Goal: Task Accomplishment & Management: Manage account settings

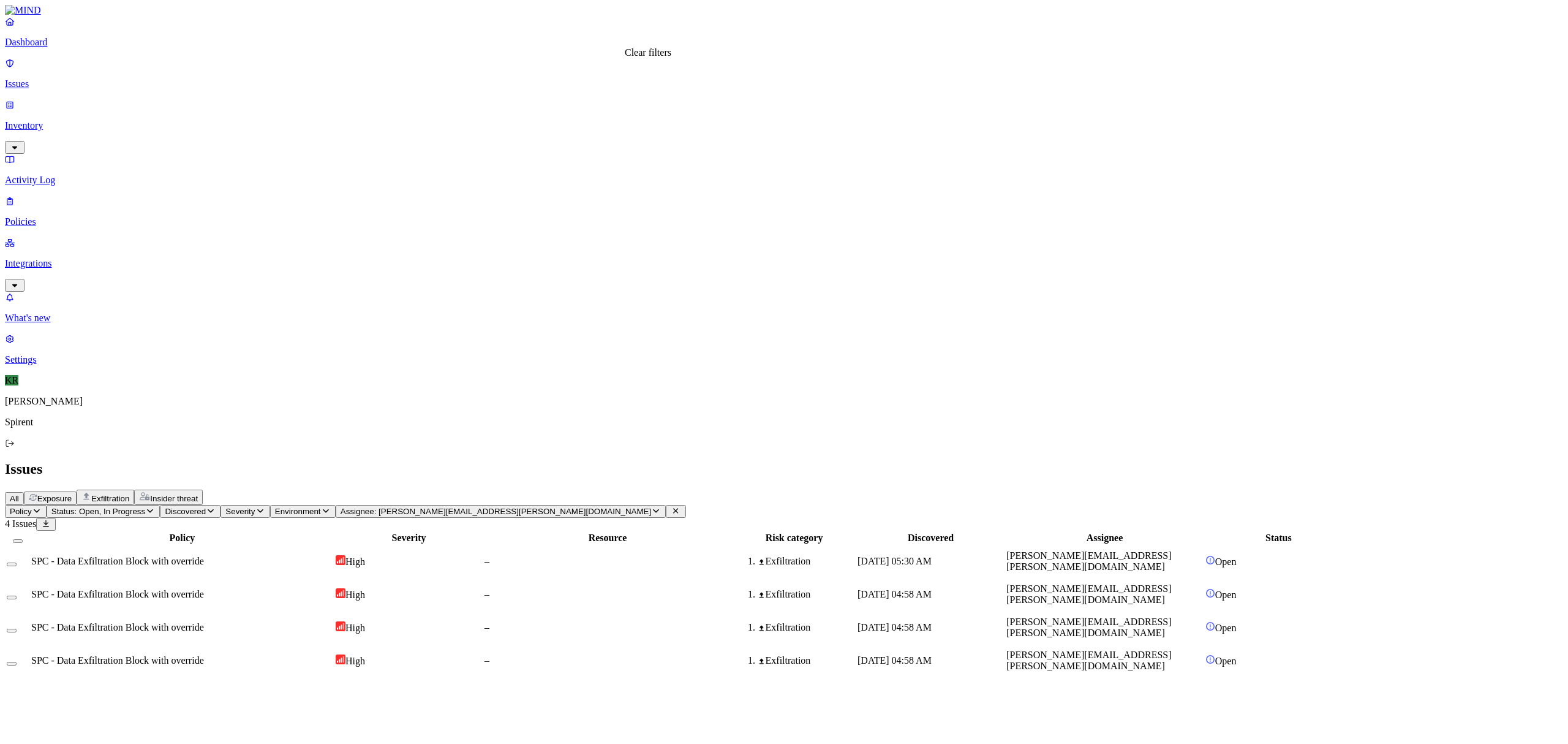
click at [670, 507] on icon at bounding box center [675, 511] width 10 height 8
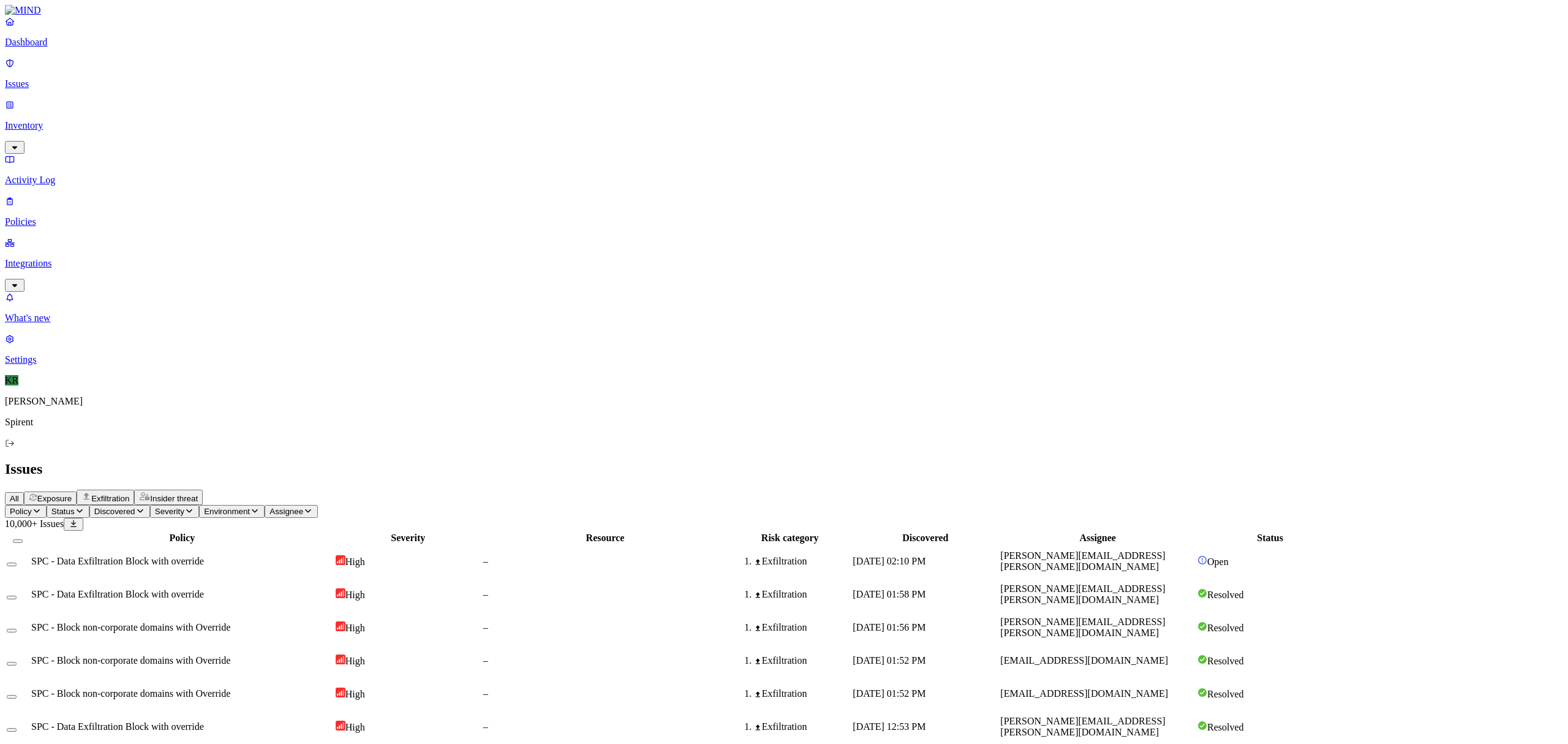
click at [75, 507] on span "Status" at bounding box center [63, 512] width 23 height 10
click at [223, 99] on button "button" at bounding box center [228, 101] width 10 height 4
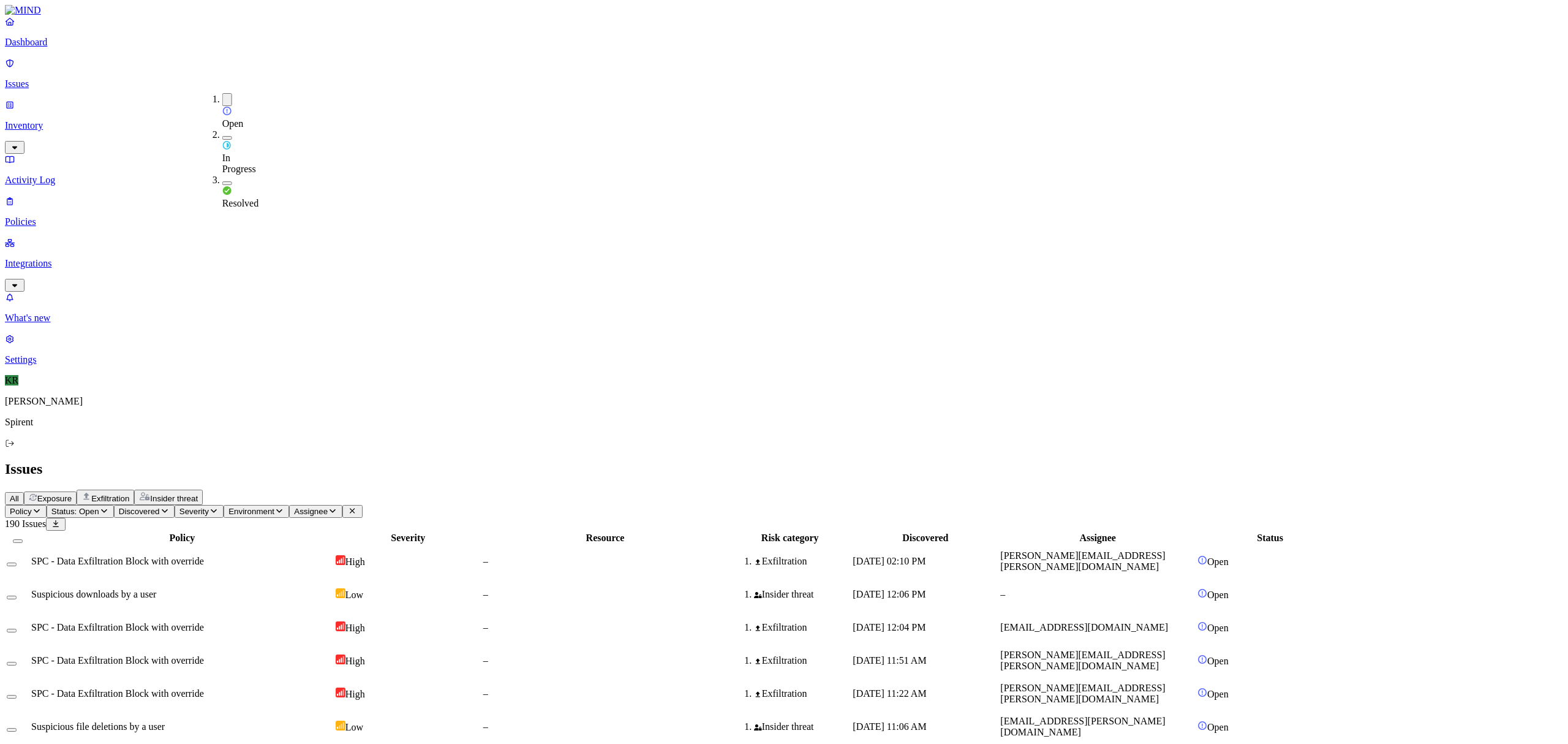
click at [223, 136] on button "button" at bounding box center [228, 138] width 10 height 4
click at [198, 492] on div "Insider threat" at bounding box center [167, 497] width 58 height 11
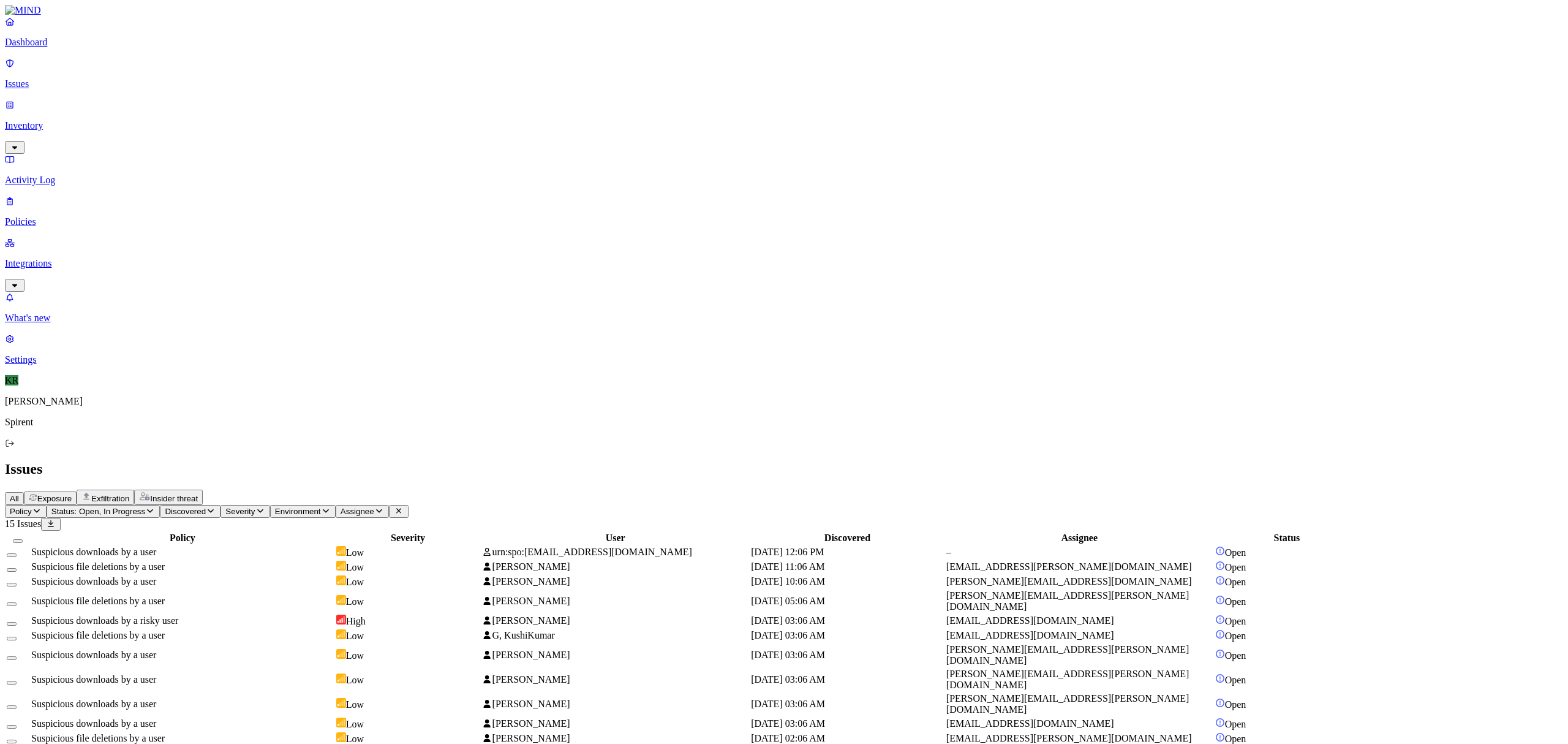
click at [640, 614] on td "[PERSON_NAME]" at bounding box center [615, 621] width 268 height 13
click at [679, 716] on td "[PERSON_NAME]" at bounding box center [615, 723] width 268 height 13
click at [23, 539] on button "Select all" at bounding box center [17, 541] width 10 height 4
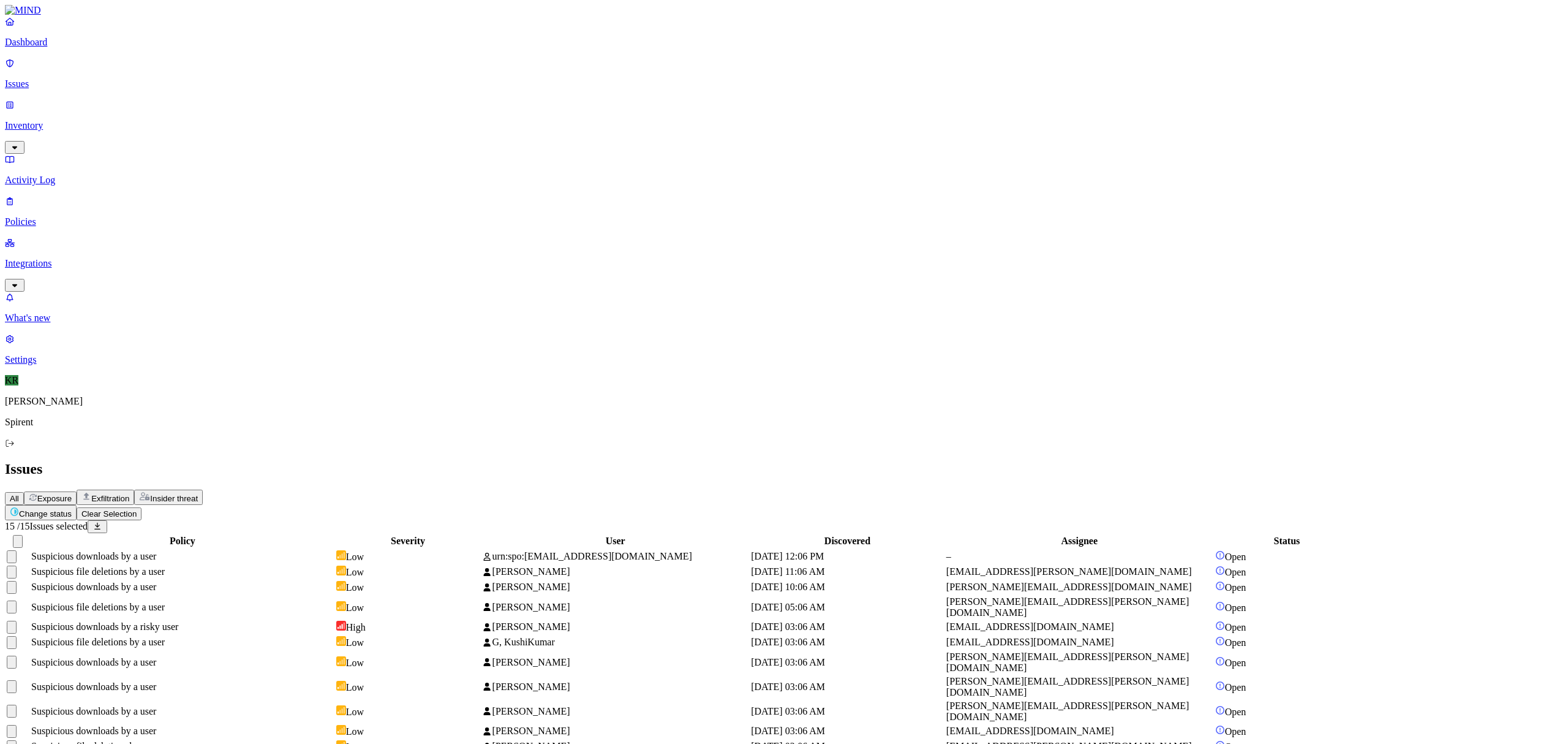
click at [178, 73] on html "Dashboard Issues Inventory Activity Log Policies Integrations What's new 1 Sett…" at bounding box center [784, 417] width 1568 height 835
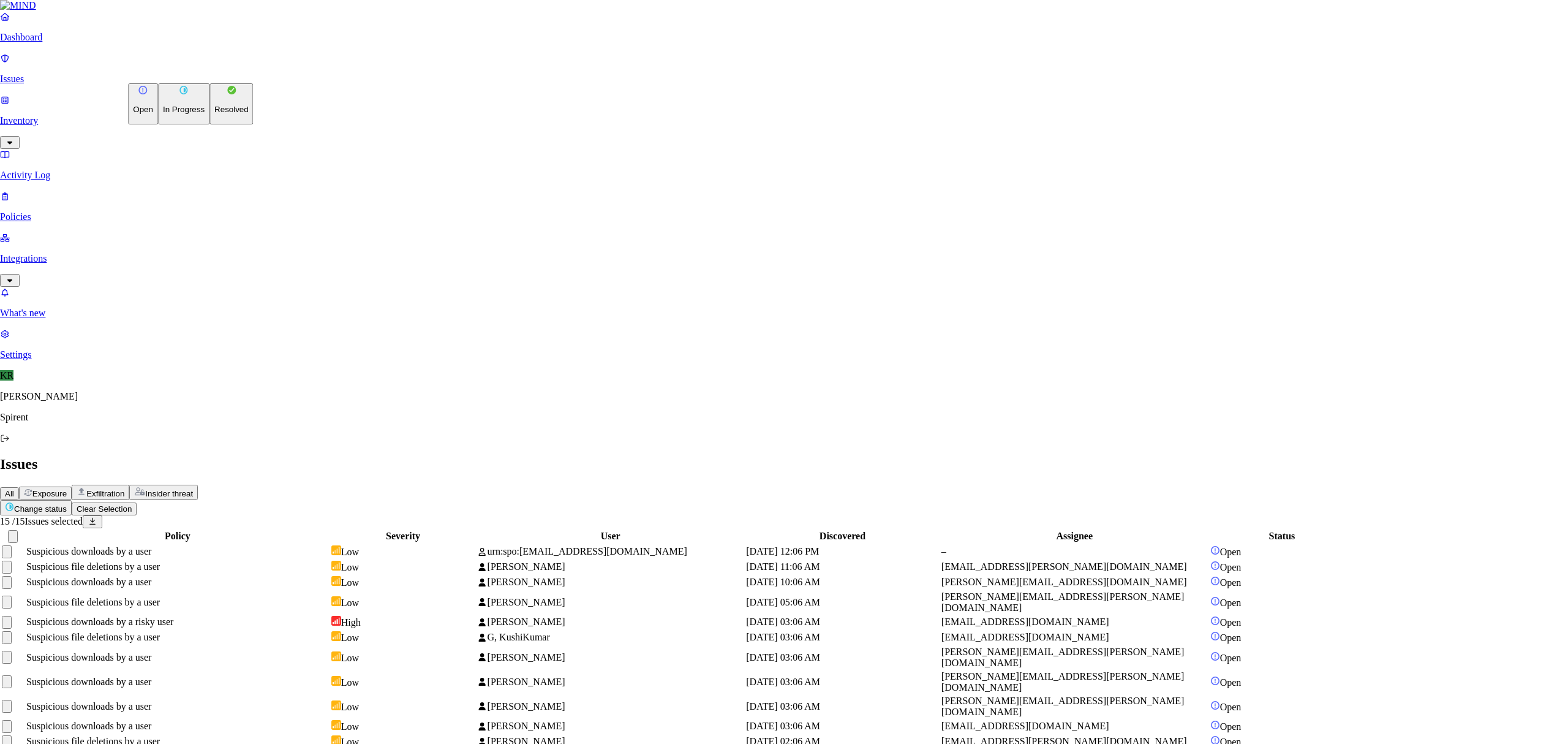
click at [209, 124] on button "Resolved" at bounding box center [231, 103] width 44 height 41
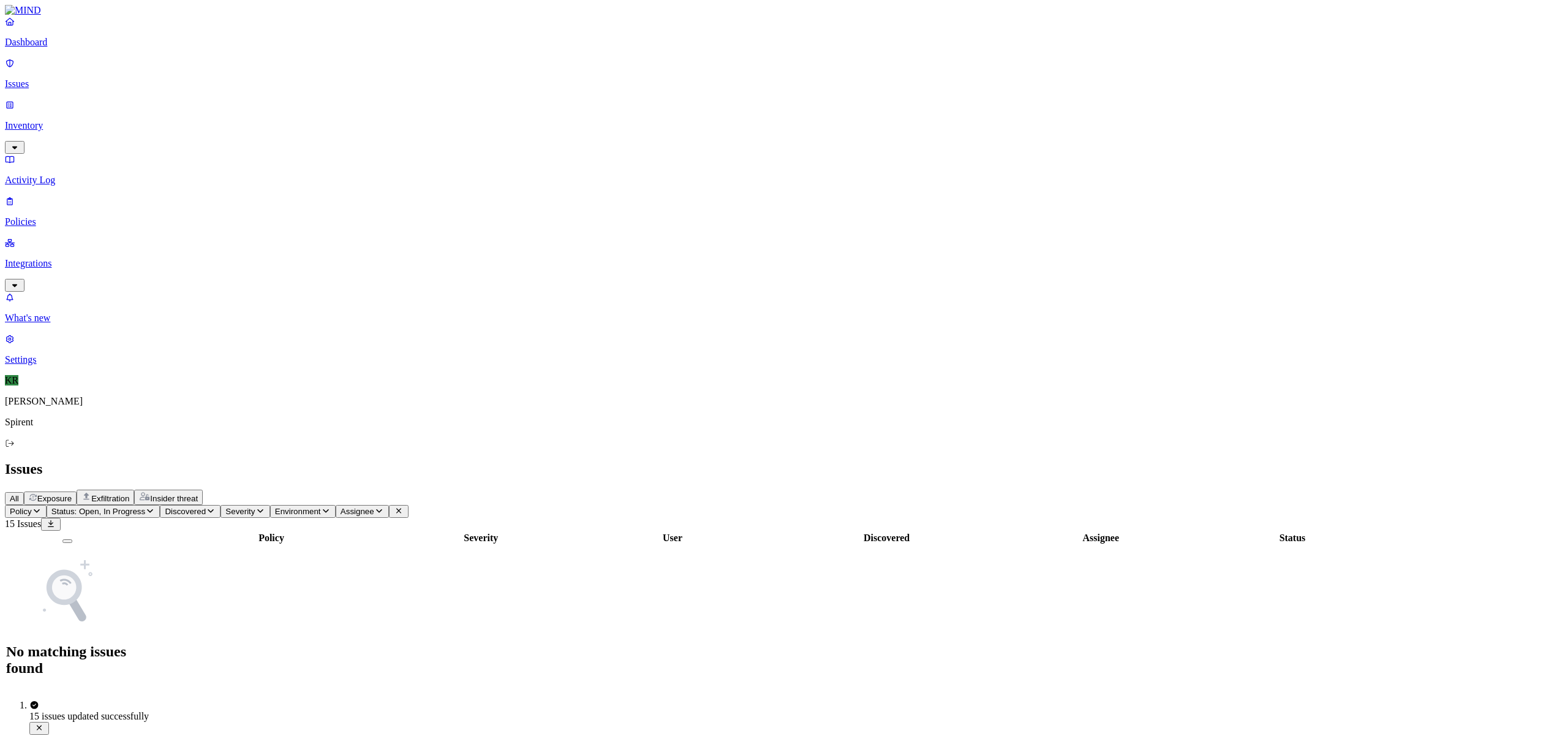
click at [72, 493] on span "Exposure" at bounding box center [54, 498] width 34 height 10
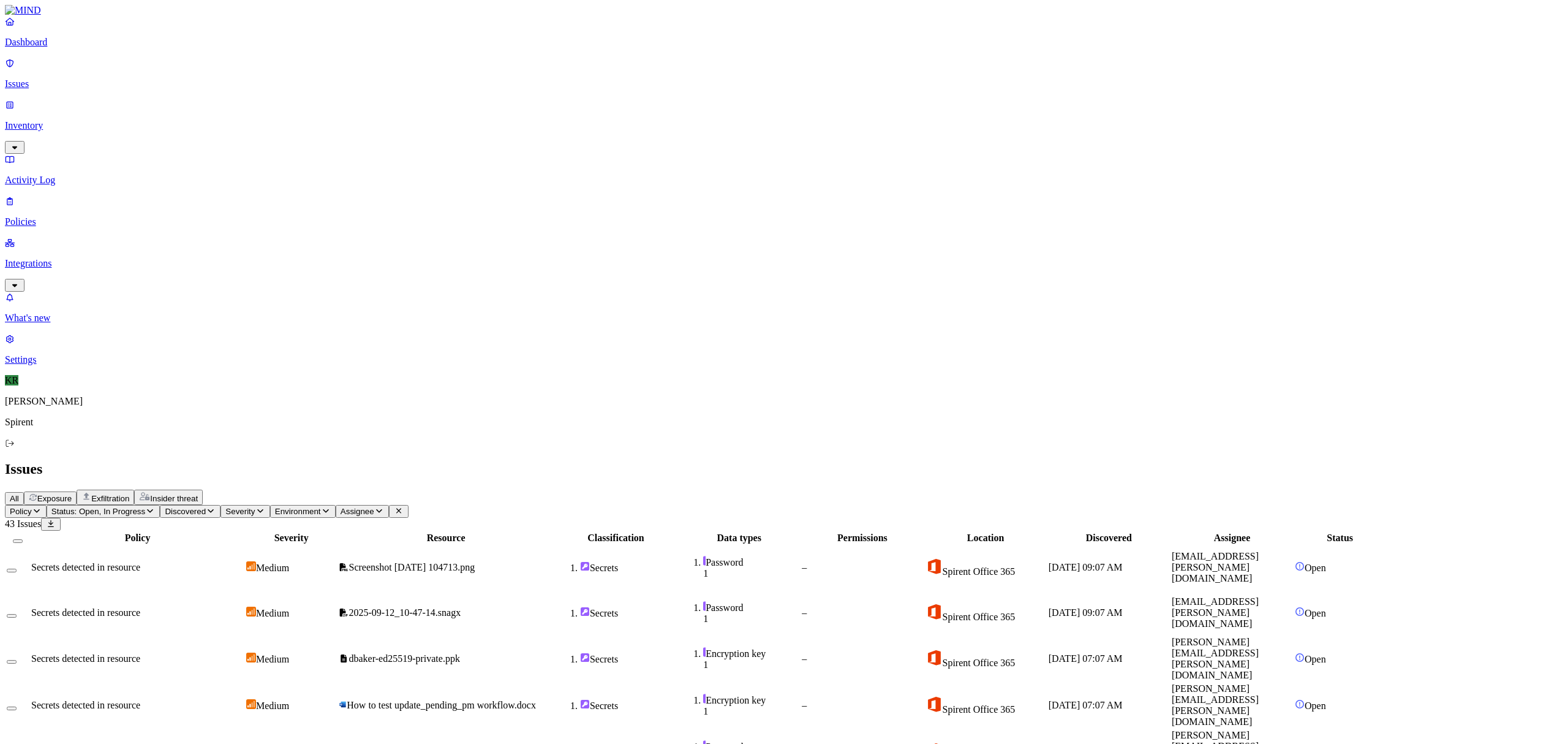
scroll to position [142, 0]
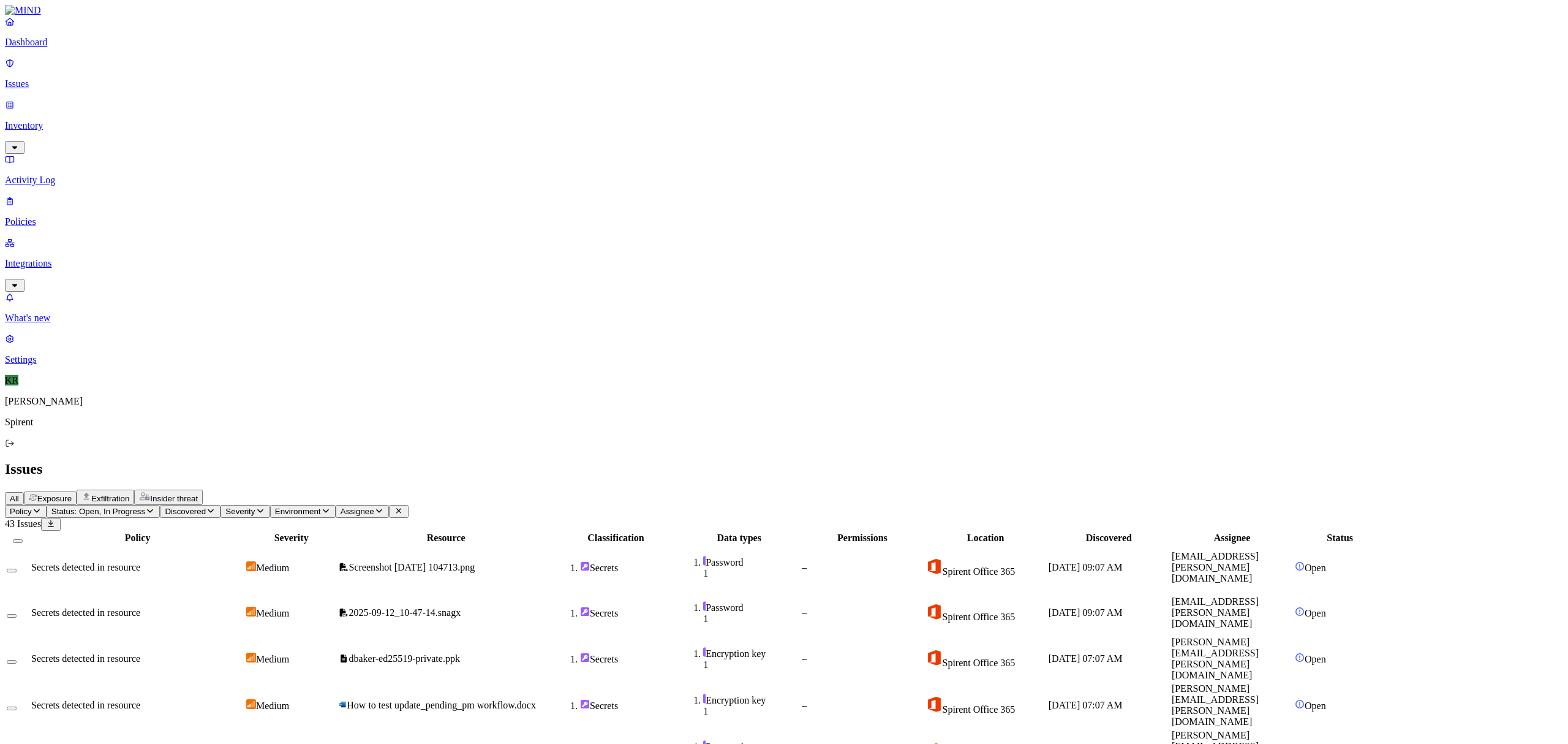
click at [23, 539] on button "Select all" at bounding box center [17, 541] width 10 height 4
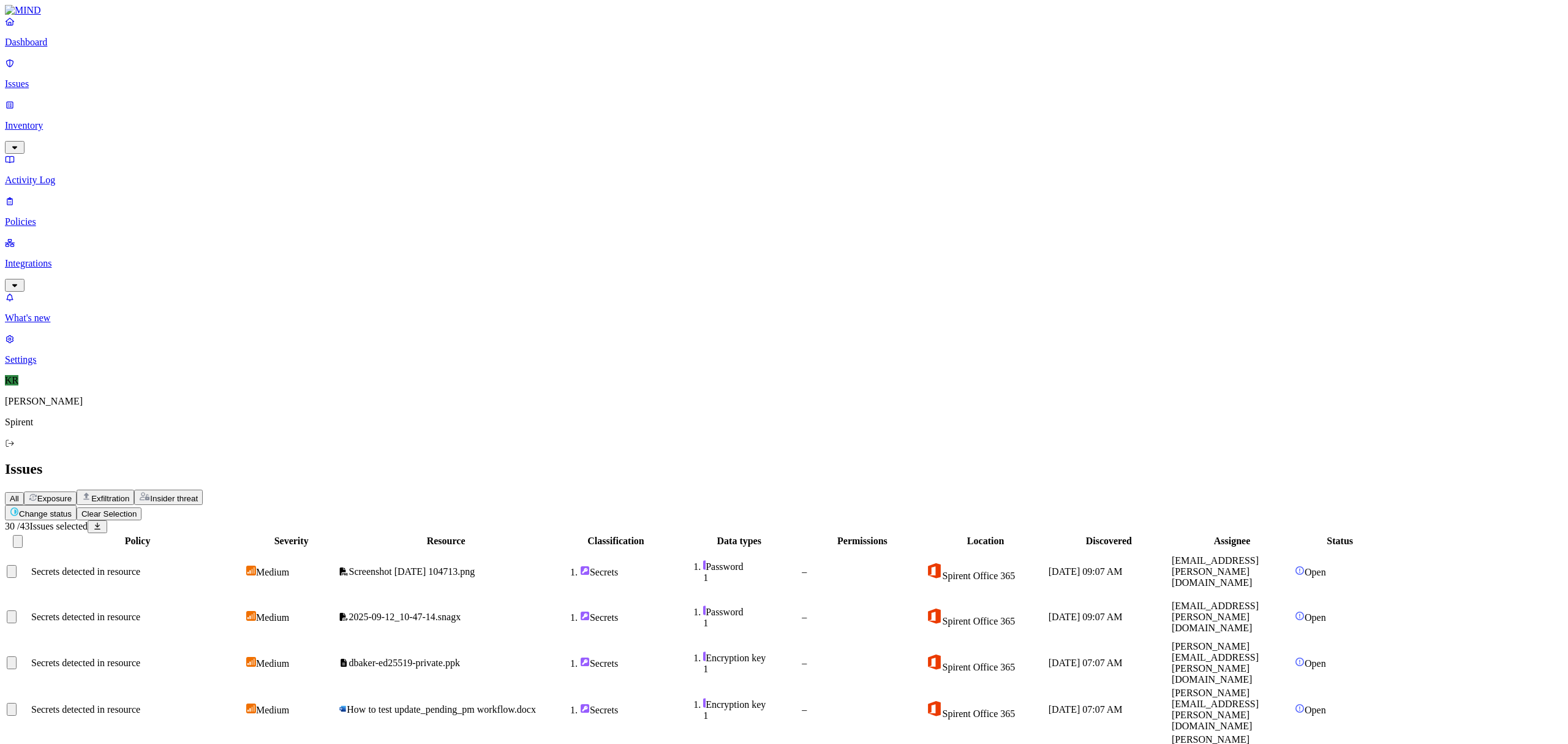
scroll to position [142, 0]
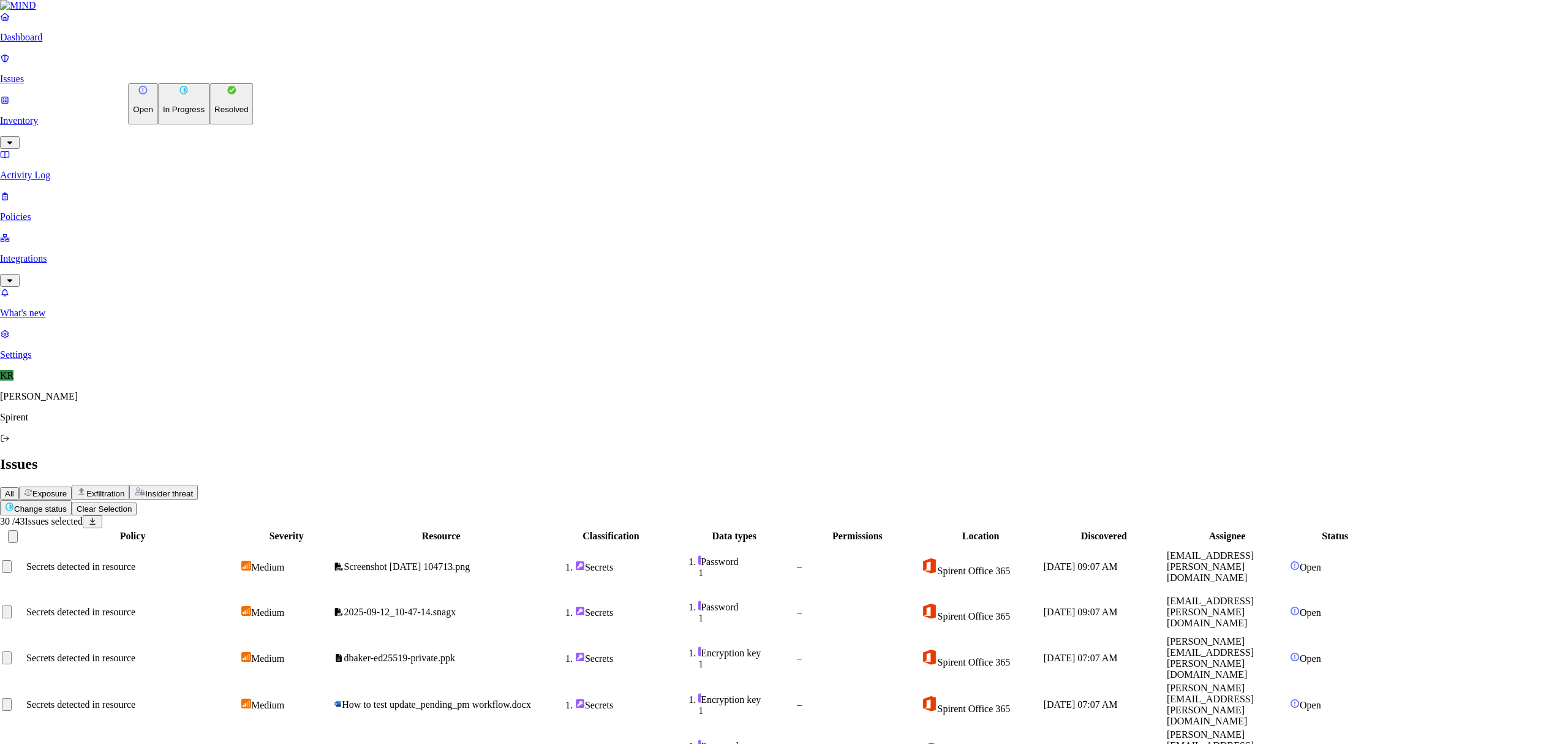
click at [214, 114] on p "Resolved" at bounding box center [231, 110] width 34 height 10
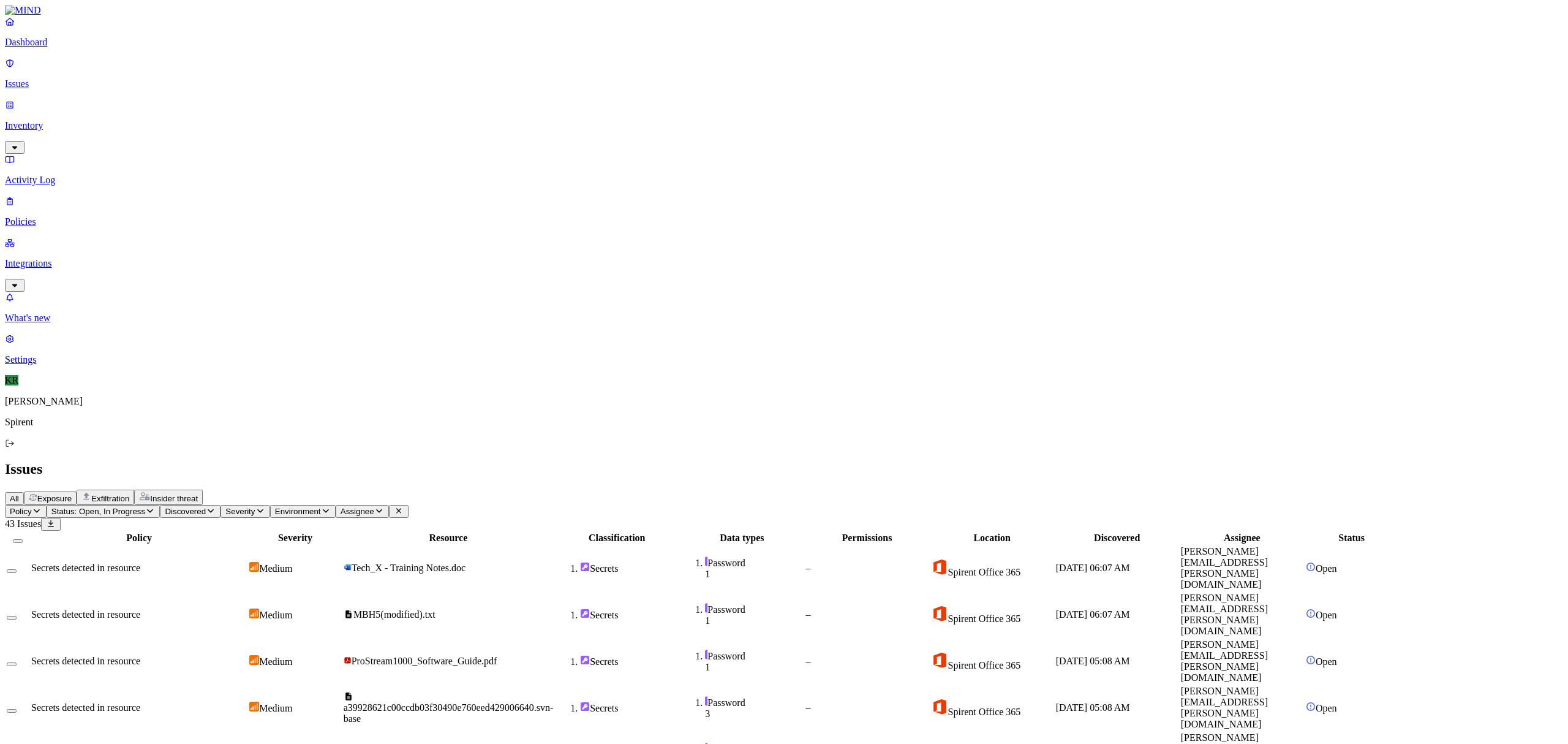
scroll to position [0, 0]
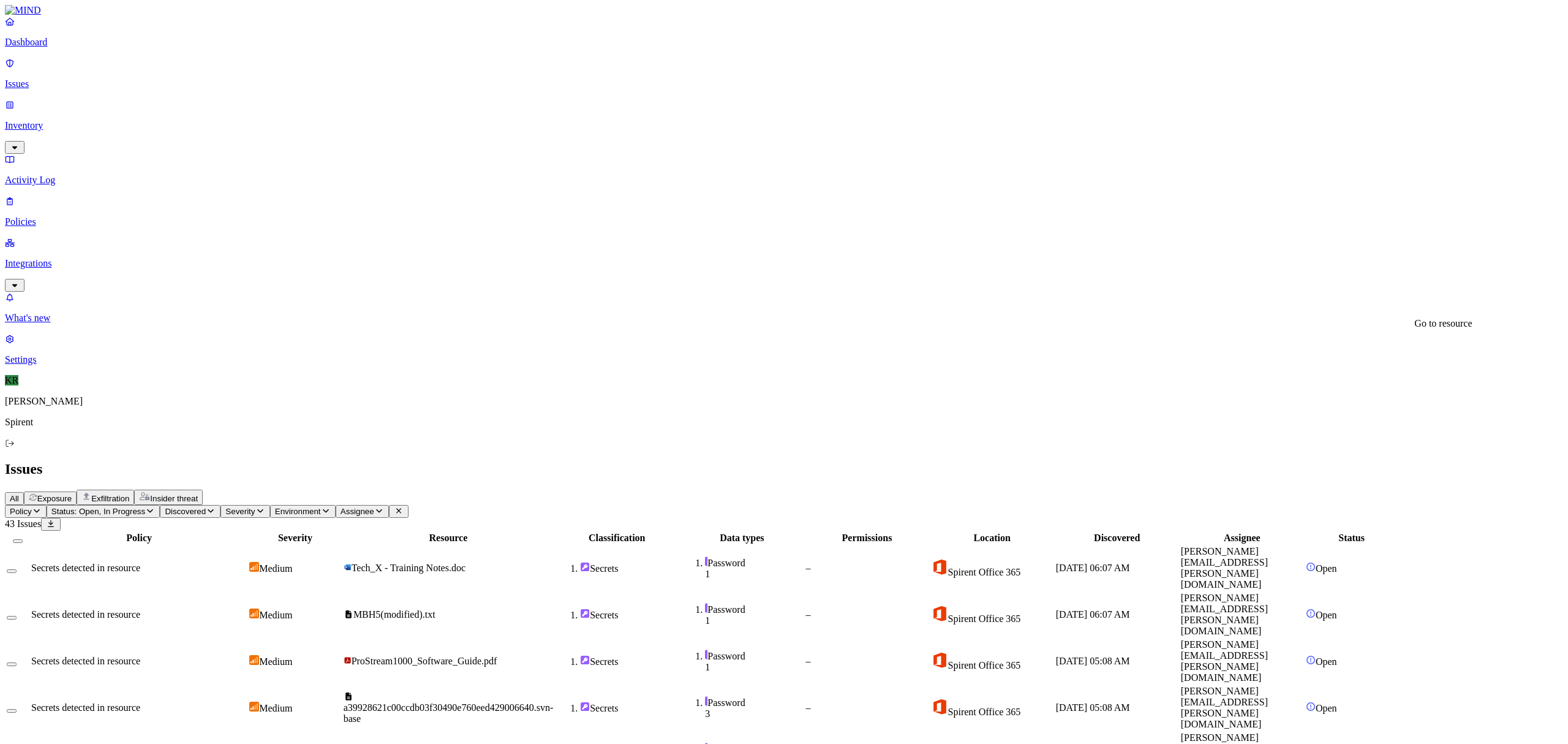
click at [23, 539] on button "Select all" at bounding box center [17, 541] width 10 height 4
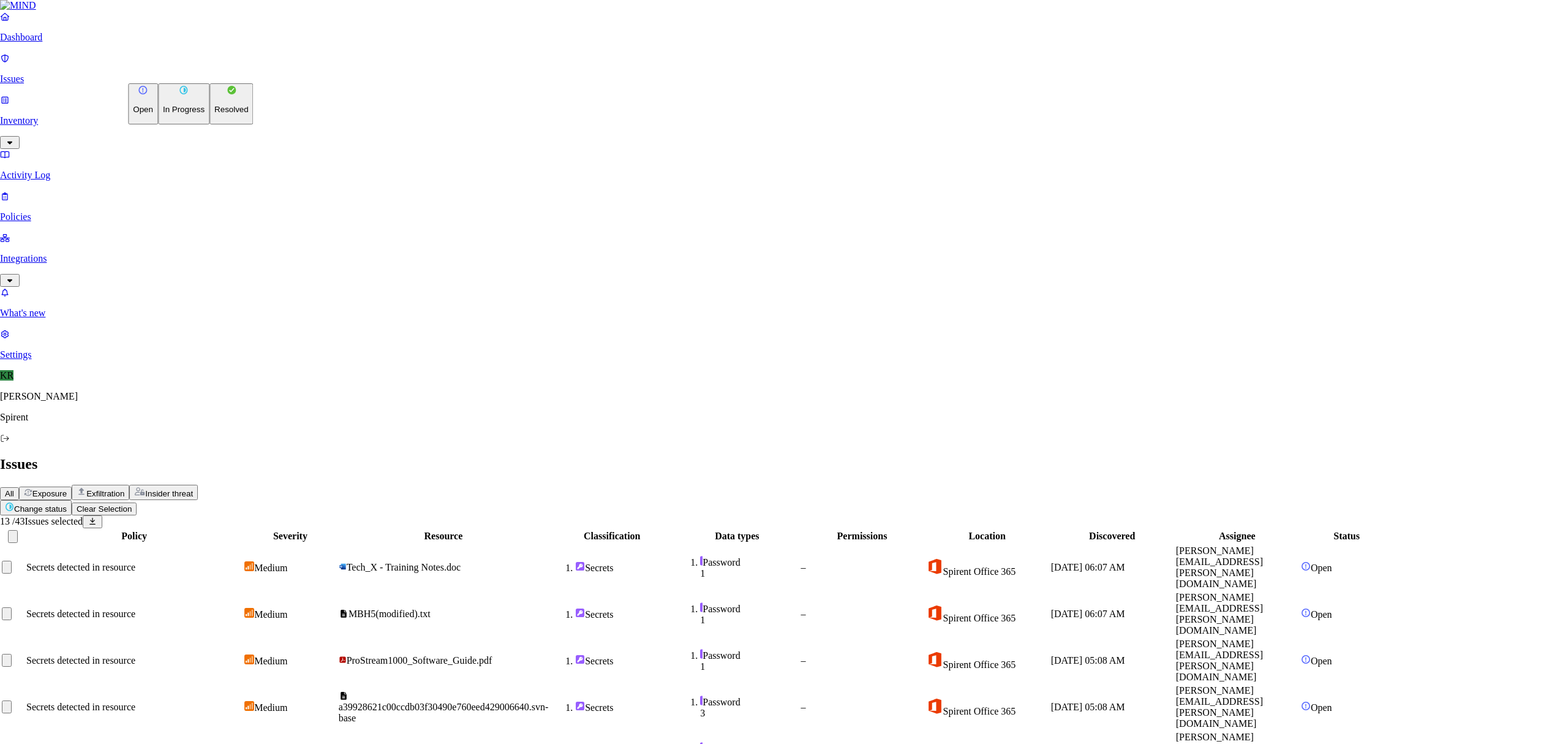
click at [191, 69] on html "Dashboard Issues Inventory Activity Log Policies Integrations What's new 1 Sett…" at bounding box center [784, 601] width 1568 height 1202
click at [209, 124] on button "Resolved" at bounding box center [231, 103] width 44 height 41
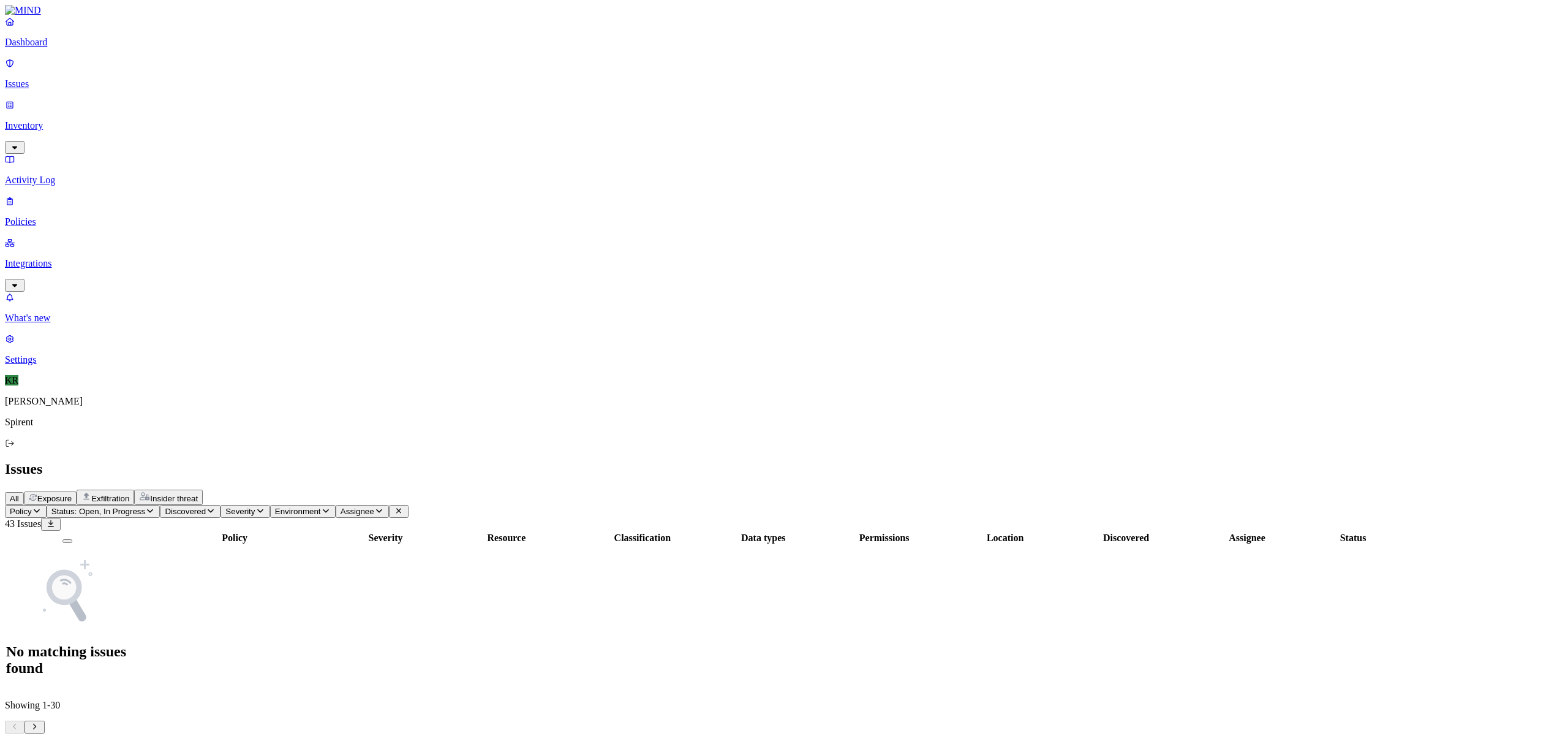
click at [129, 493] on span "Exfiltration" at bounding box center [110, 498] width 38 height 10
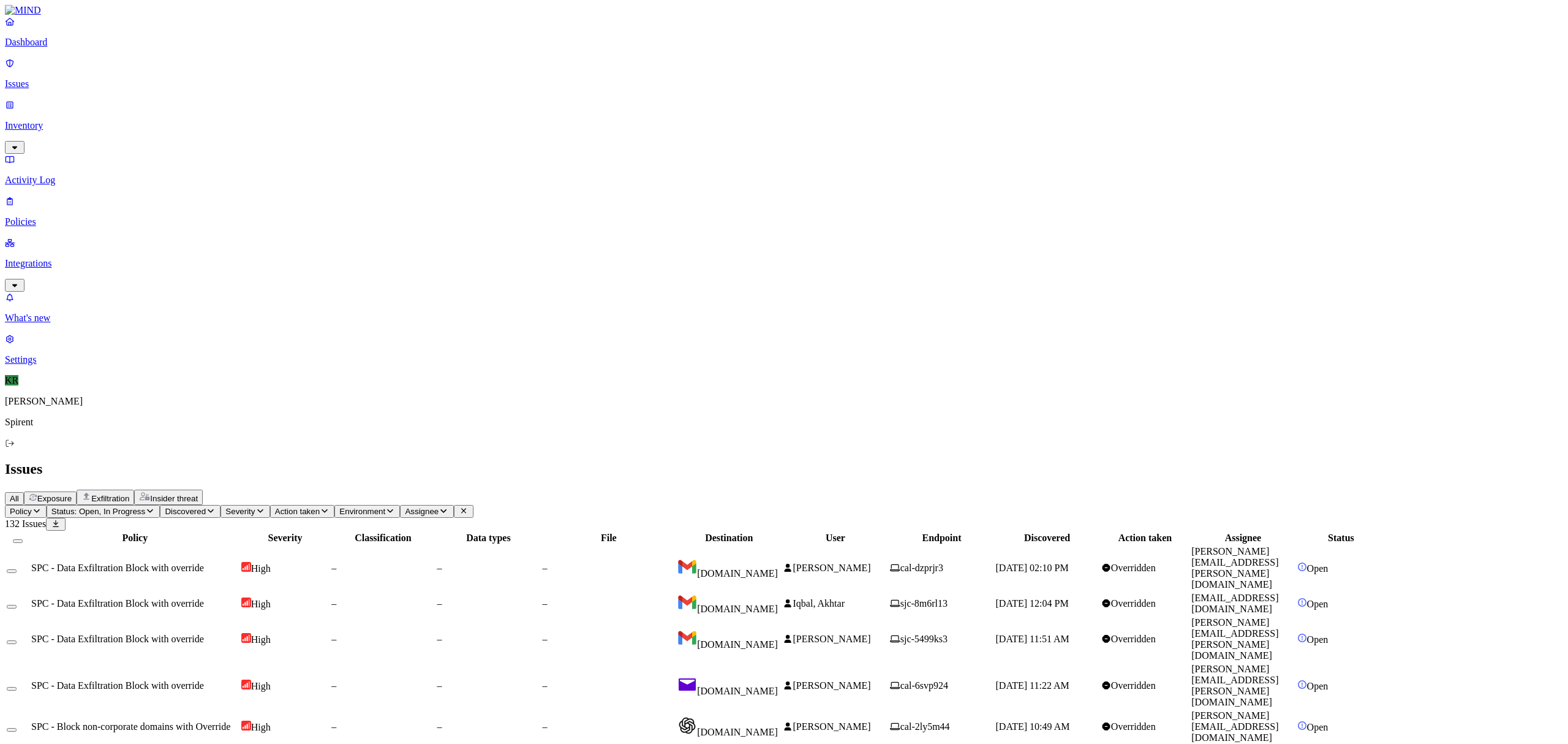
click at [161, 505] on button "Status: Open, In Progress" at bounding box center [103, 511] width 114 height 12
click at [238, 200] on span "Resolved" at bounding box center [241, 205] width 36 height 11
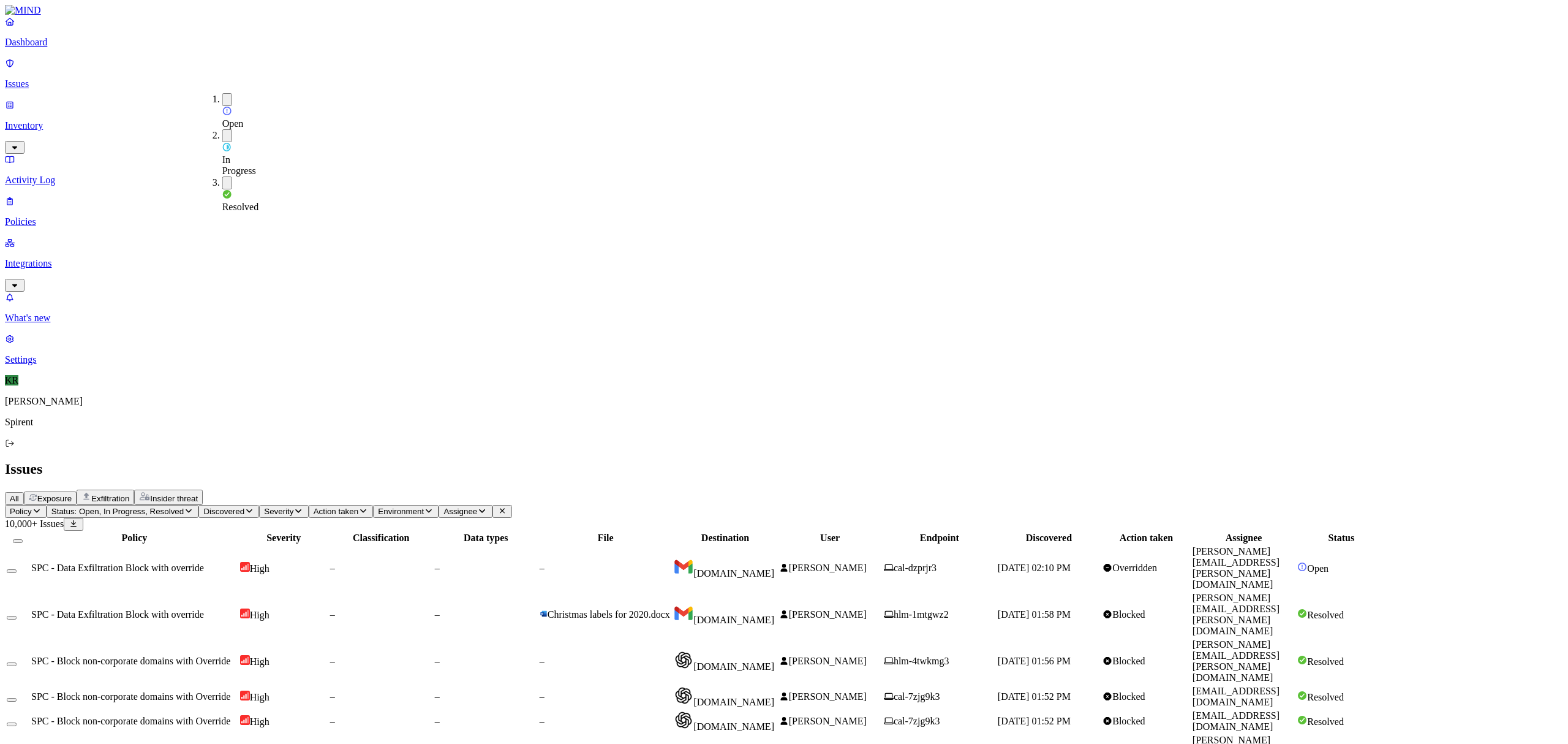
click at [477, 507] on span "Assignee" at bounding box center [460, 512] width 33 height 10
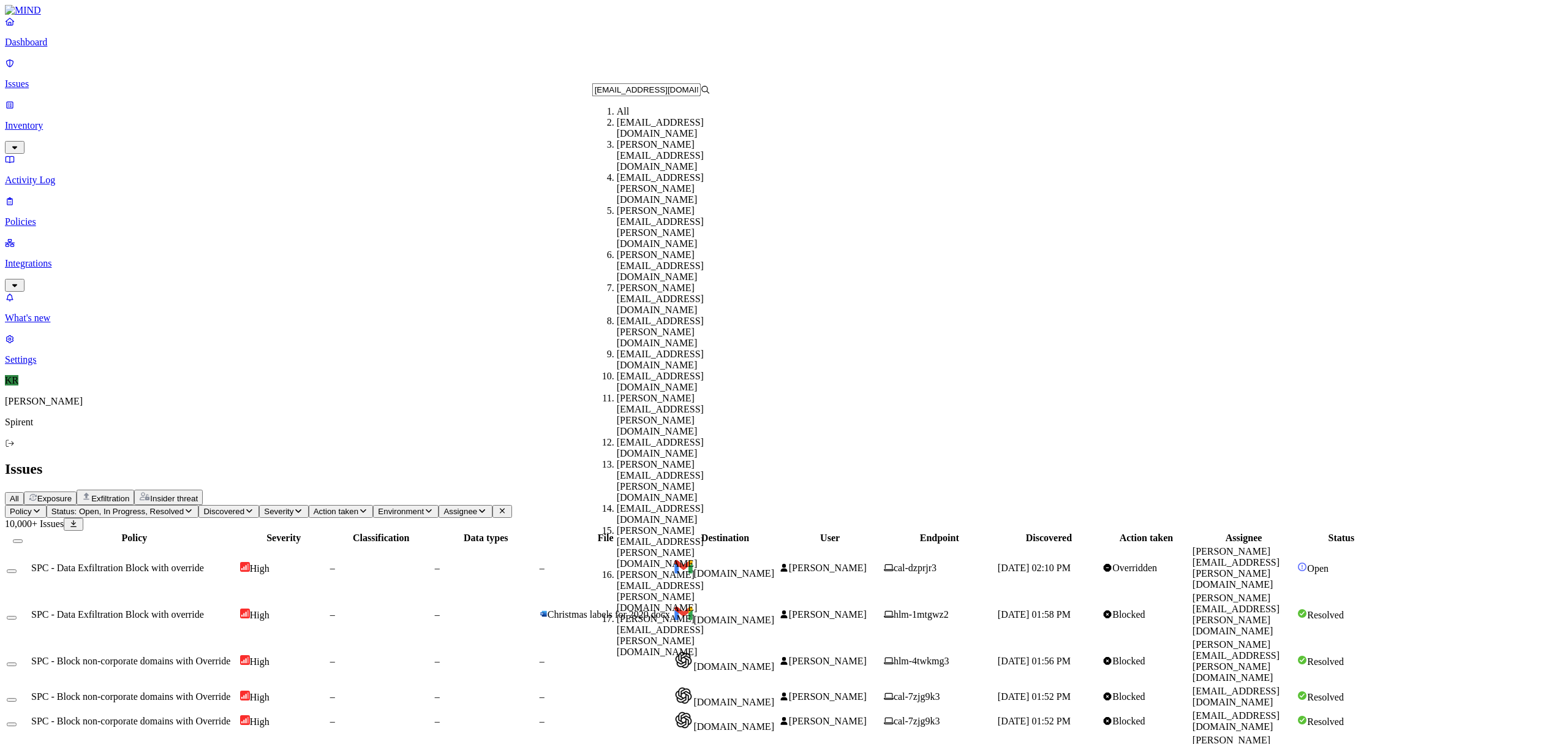
scroll to position [0, 19]
type input "[EMAIL_ADDRESS][DOMAIN_NAME]"
click at [657, 139] on div "[EMAIL_ADDRESS][DOMAIN_NAME]" at bounding box center [676, 127] width 119 height 22
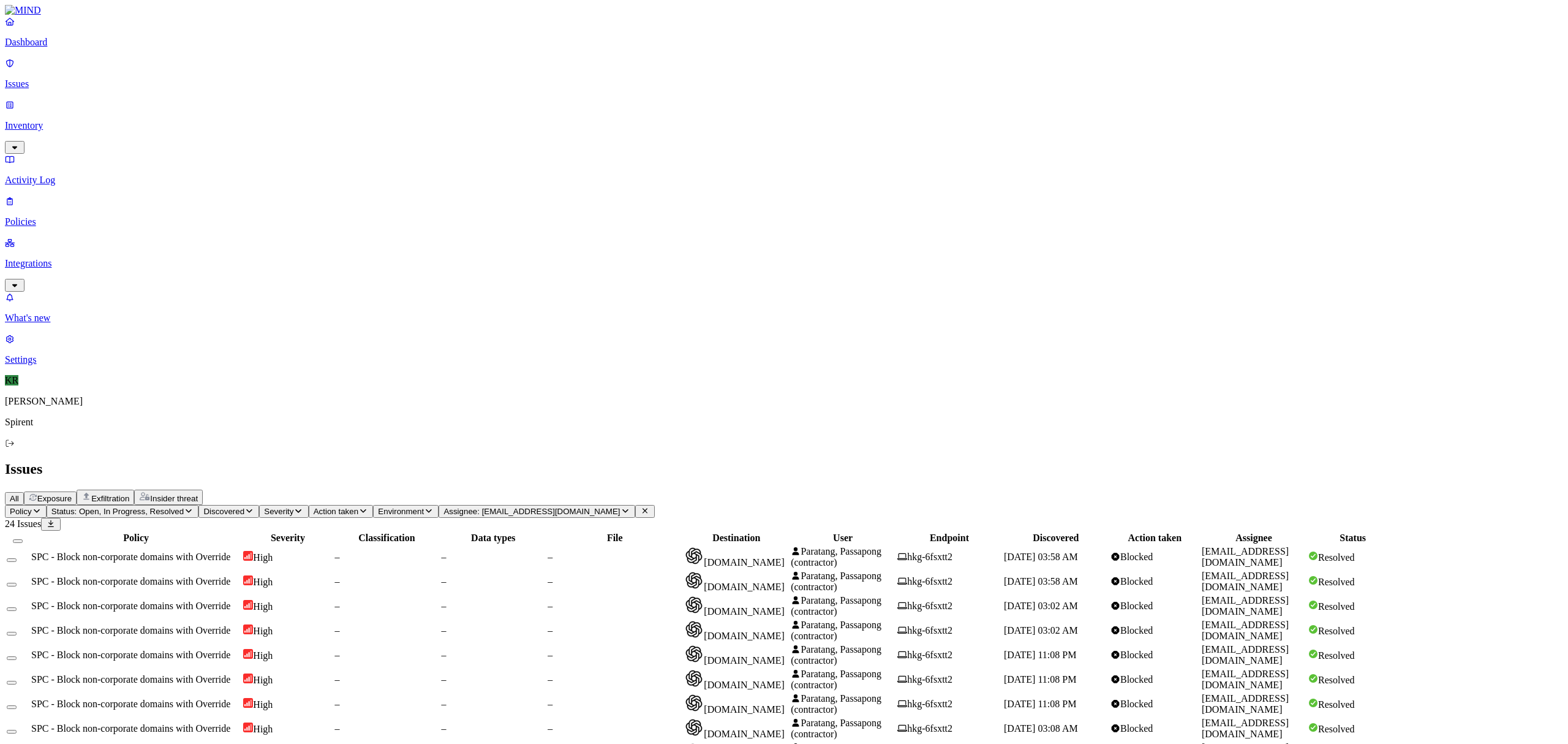
click at [184, 507] on span "Status: Open, In Progress, Resolved" at bounding box center [118, 512] width 132 height 10
click at [223, 176] on button "button" at bounding box center [228, 182] width 10 height 12
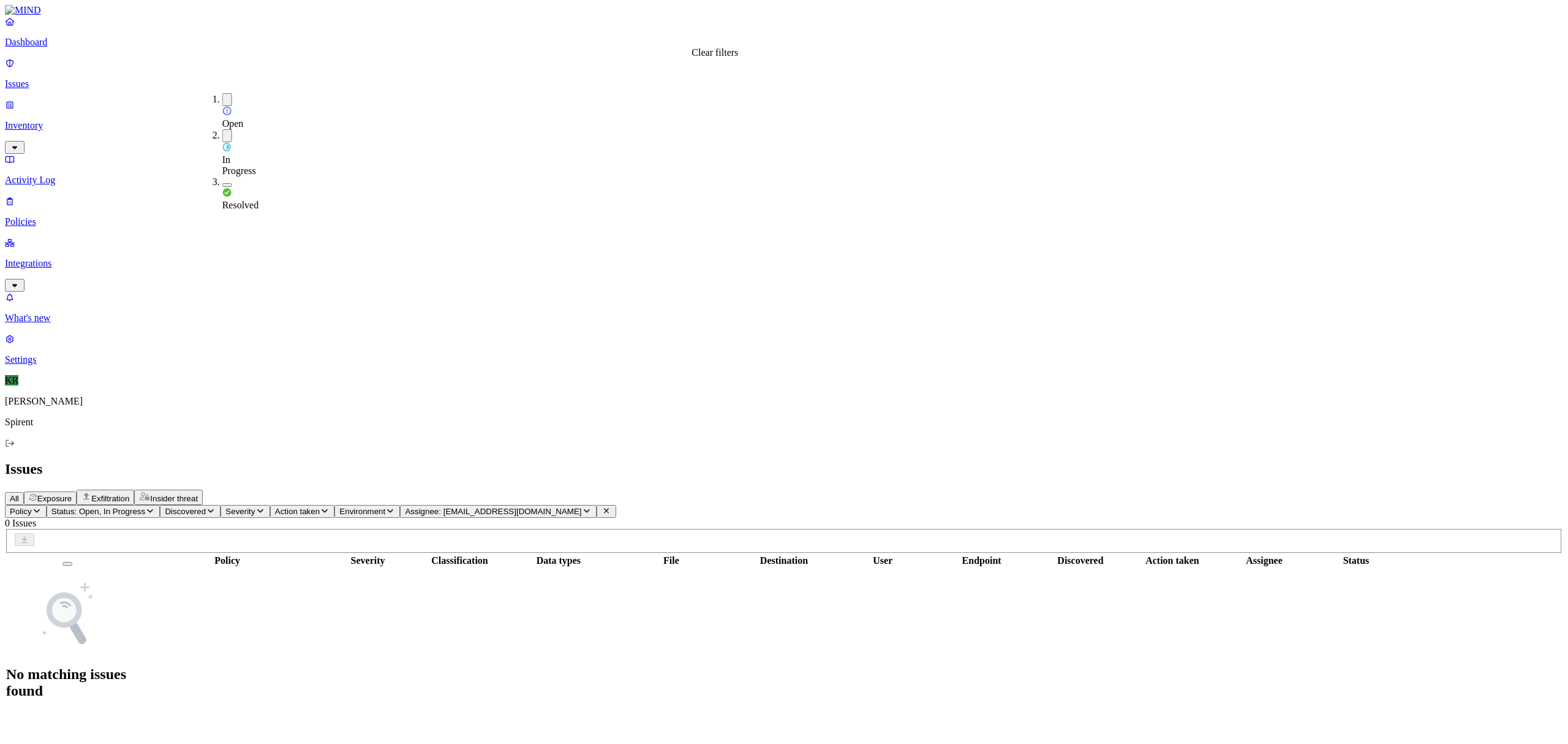
click at [611, 507] on icon at bounding box center [606, 511] width 10 height 8
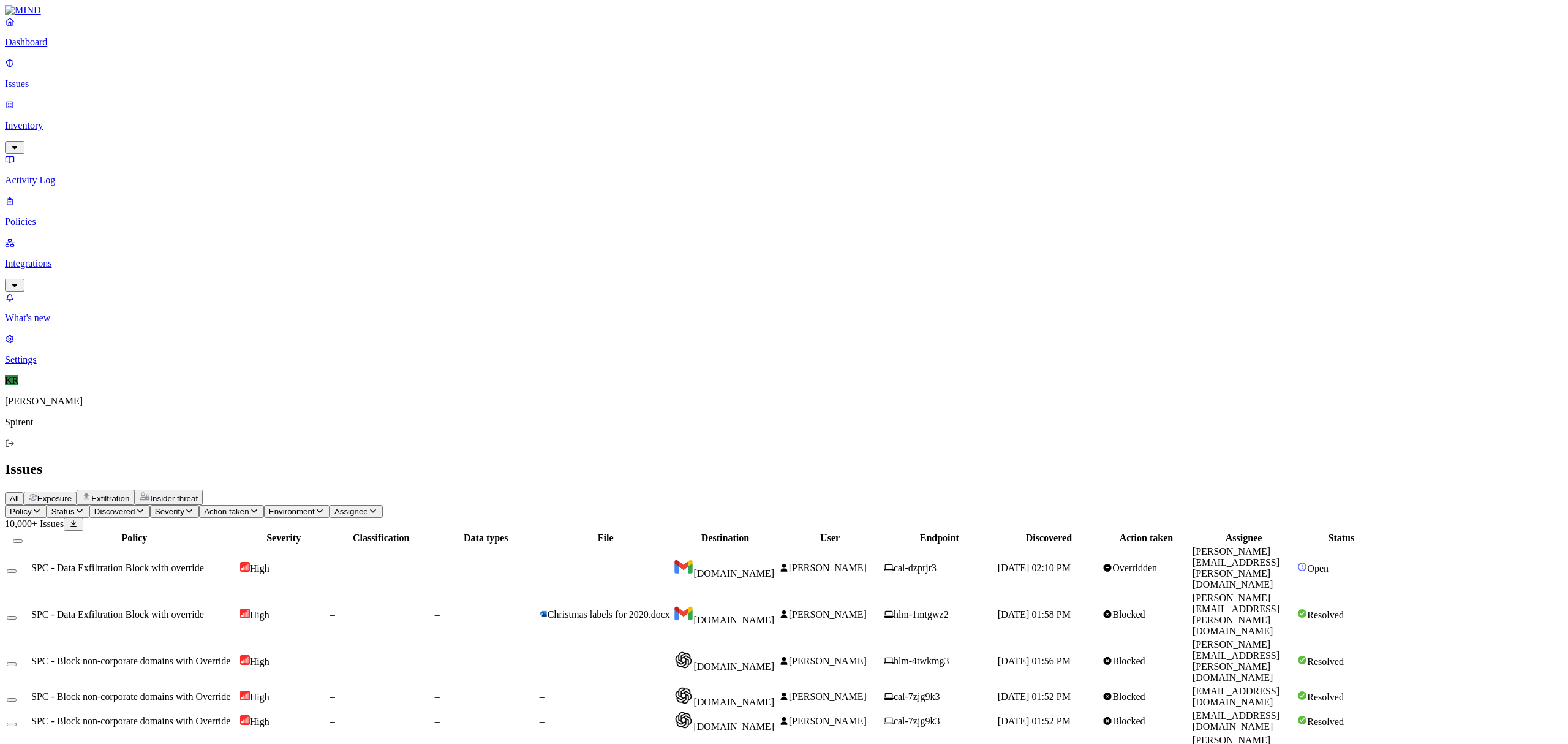
click at [670, 609] on span "Christmas labels for 2020.docx" at bounding box center [604, 614] width 130 height 11
click at [776, 545] on td "[DOMAIN_NAME]" at bounding box center [725, 567] width 103 height 45
click at [776, 638] on td "[DOMAIN_NAME]" at bounding box center [725, 660] width 103 height 45
click at [75, 507] on span "Status" at bounding box center [63, 512] width 23 height 10
click at [224, 104] on img at bounding box center [228, 109] width 10 height 10
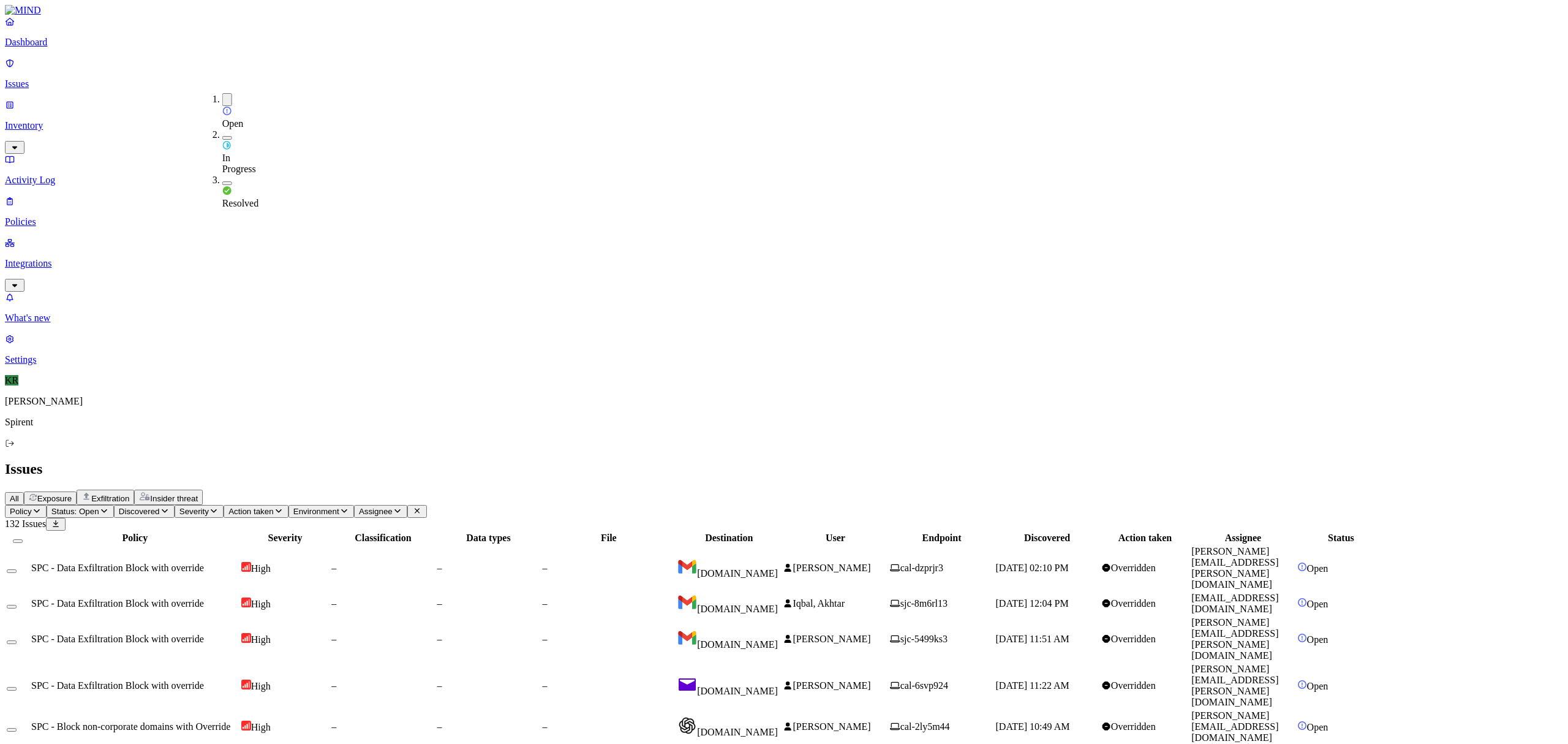
click at [223, 141] on img at bounding box center [228, 145] width 10 height 10
click at [675, 562] on div "–" at bounding box center [608, 568] width 133 height 11
click at [777, 603] on span "[DOMAIN_NAME]" at bounding box center [727, 608] width 100 height 11
drag, startPoint x: 1410, startPoint y: 579, endPoint x: 1314, endPoint y: 585, distance: 96.2
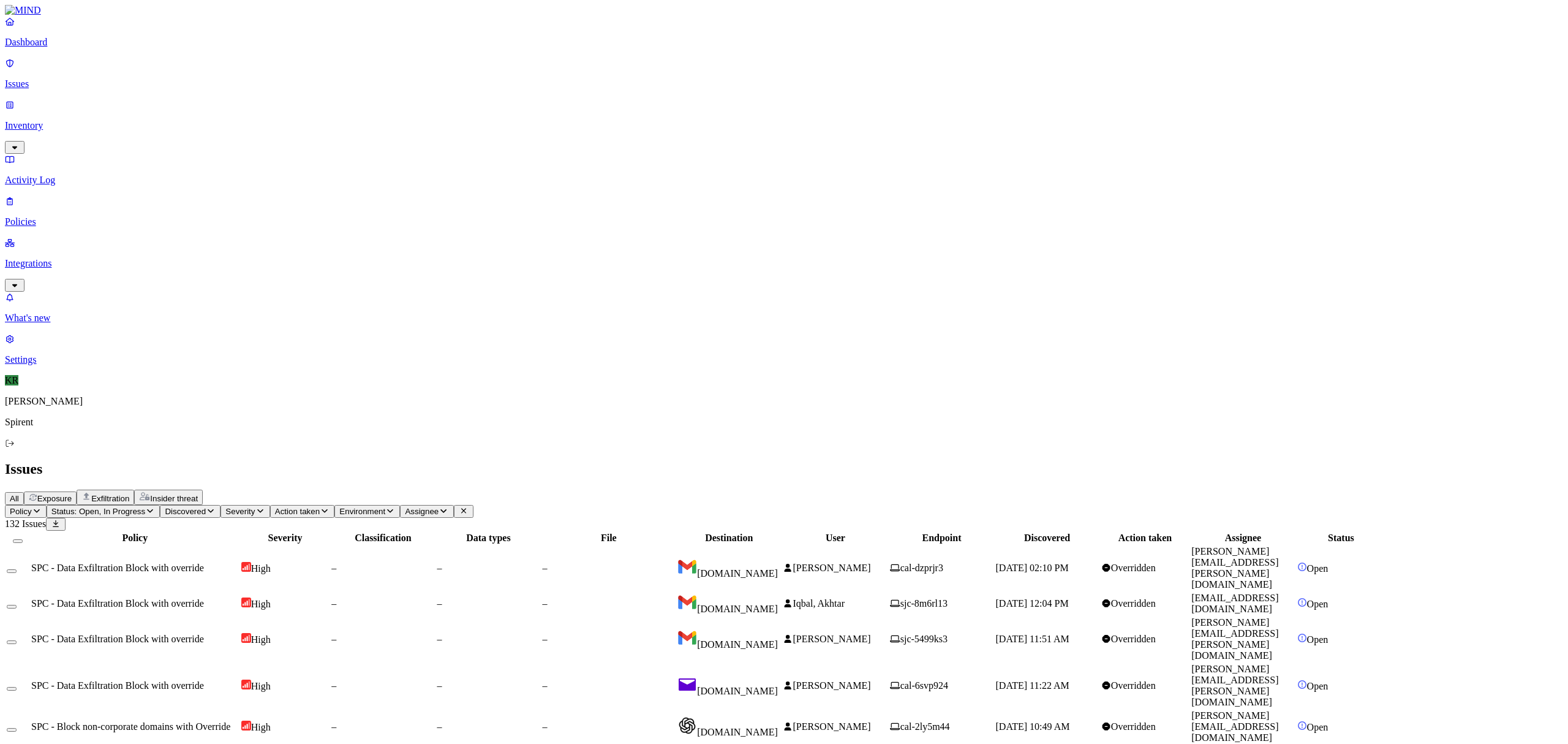
copy link "[EMAIL_ADDRESS][DOMAIN_NAME]"
drag, startPoint x: 1414, startPoint y: 582, endPoint x: 1314, endPoint y: 580, distance: 100.0
copy link "[PERSON_NAME][EMAIL_ADDRESS][PERSON_NAME][DOMAIN_NAME]"
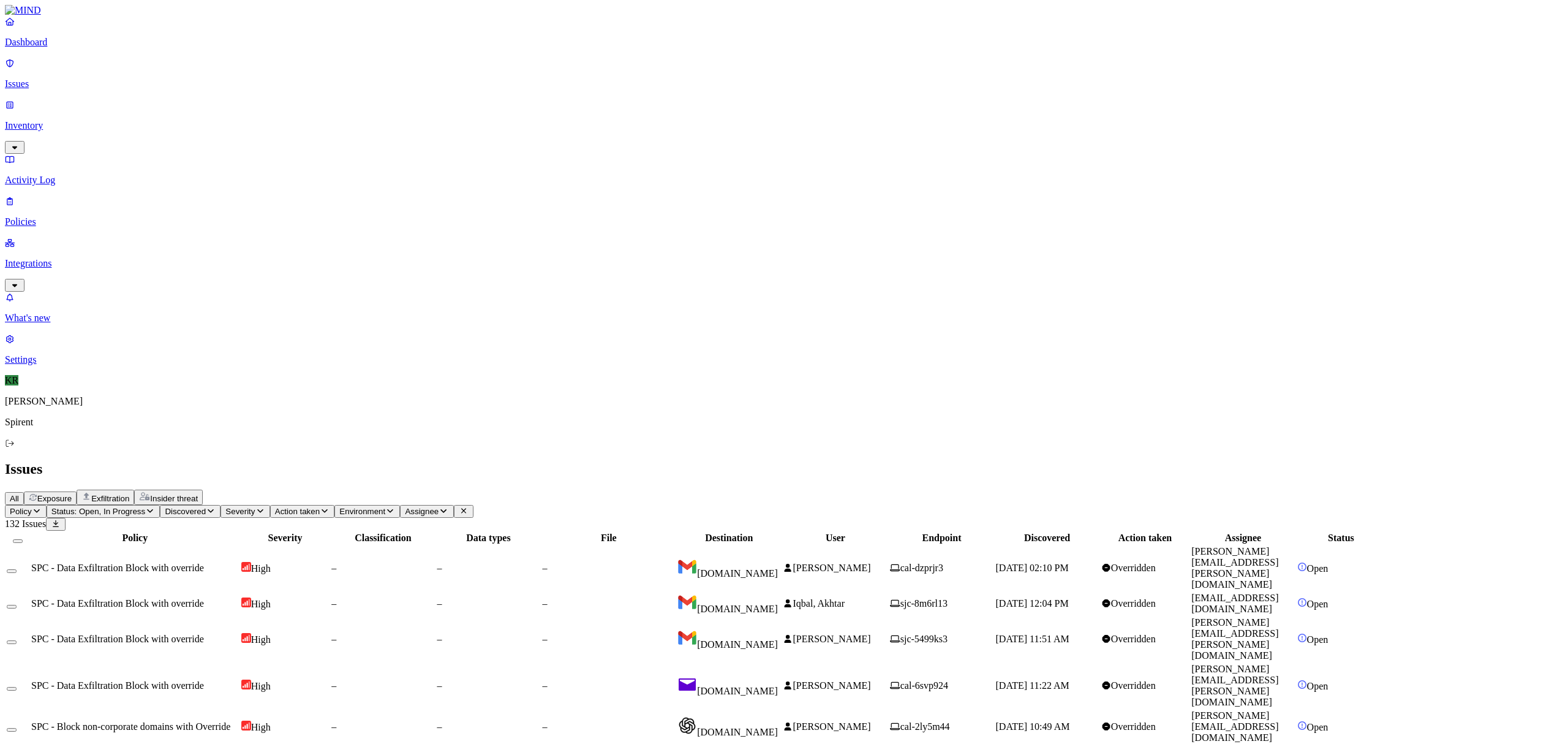
drag, startPoint x: 1406, startPoint y: 498, endPoint x: 1309, endPoint y: 504, distance: 97.2
copy span "o [PERSON_NAME][EMAIL_ADDRESS][DOMAIN_NAME]"
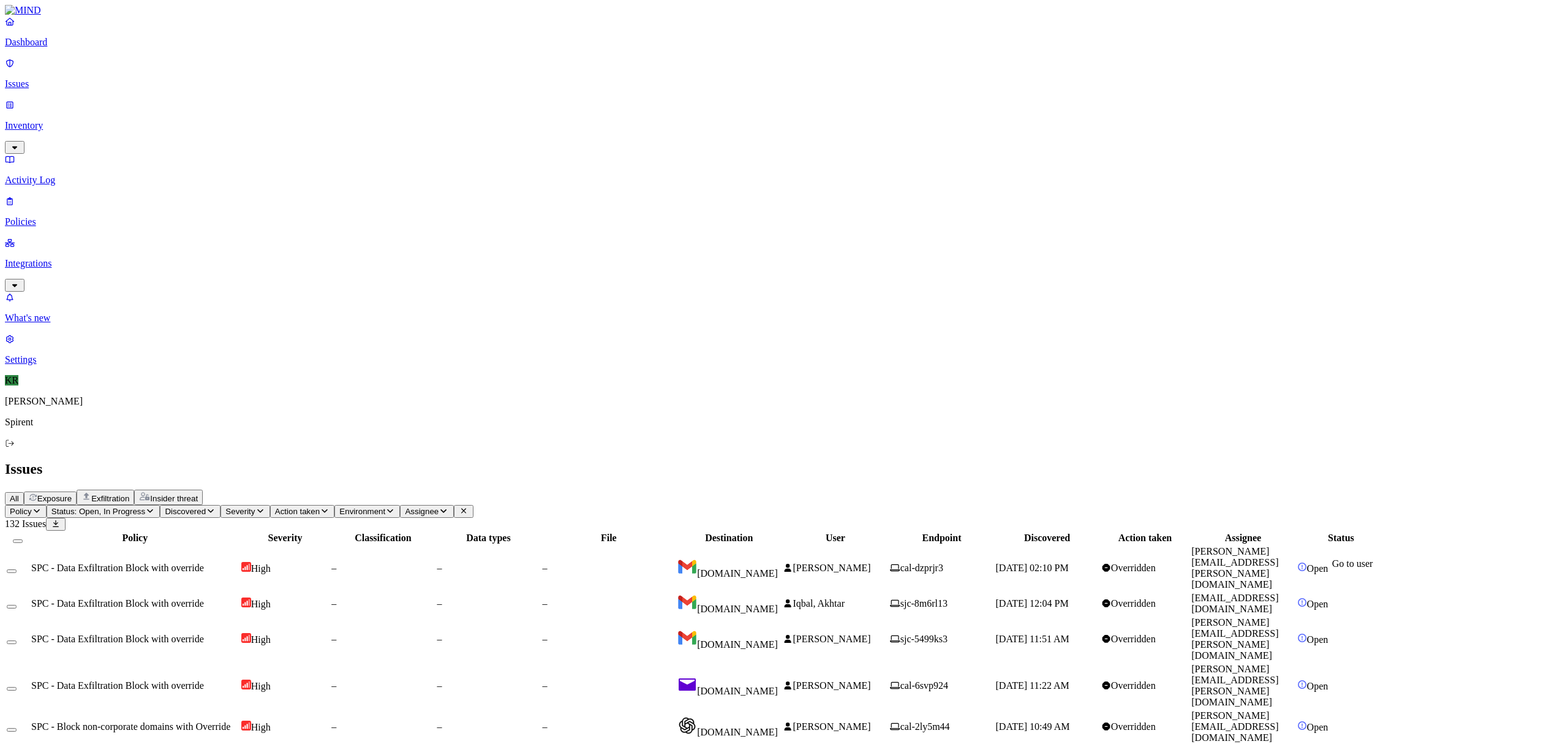
drag, startPoint x: 1407, startPoint y: 585, endPoint x: 1317, endPoint y: 583, distance: 90.0
drag, startPoint x: 1430, startPoint y: 582, endPoint x: 1424, endPoint y: 582, distance: 6.0
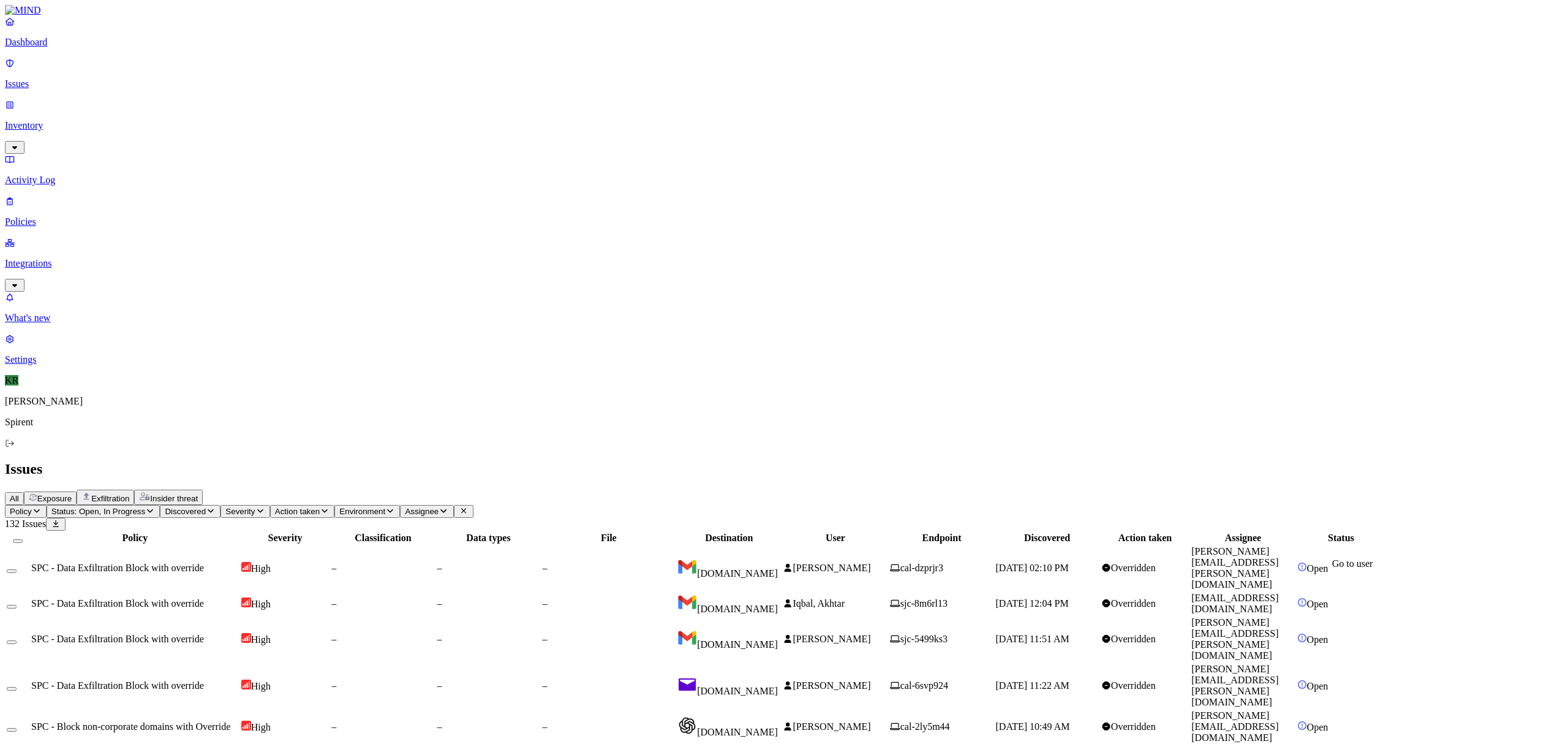
drag, startPoint x: 1400, startPoint y: 579, endPoint x: 1314, endPoint y: 585, distance: 86.2
copy link "[PERSON_NAME][EMAIL_ADDRESS][DOMAIN_NAME]"
drag, startPoint x: 975, startPoint y: 347, endPoint x: 979, endPoint y: 357, distance: 10.8
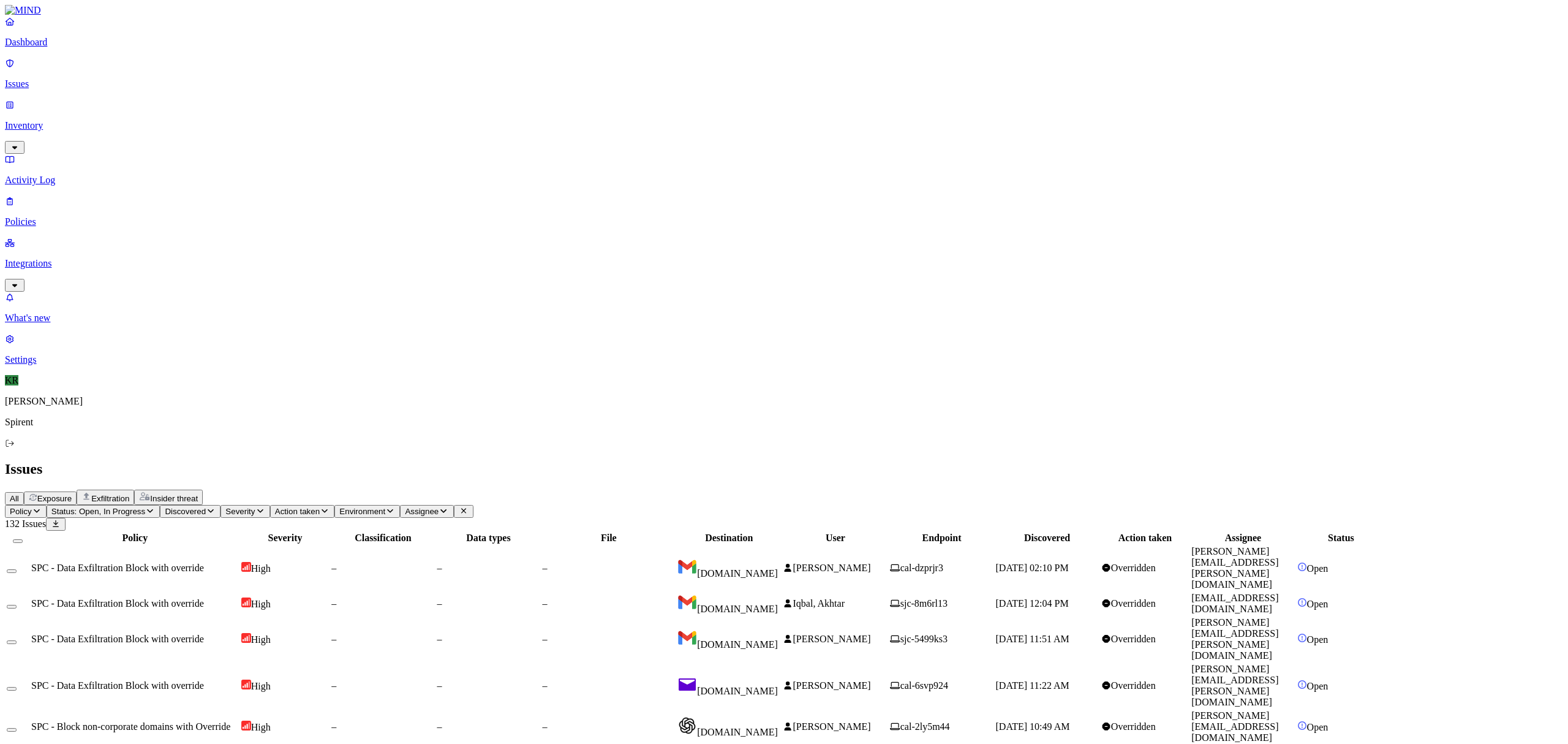
drag, startPoint x: 1416, startPoint y: 583, endPoint x: 1313, endPoint y: 581, distance: 103.0
copy link "[PERSON_NAME][EMAIL_ADDRESS][DOMAIN_NAME]"
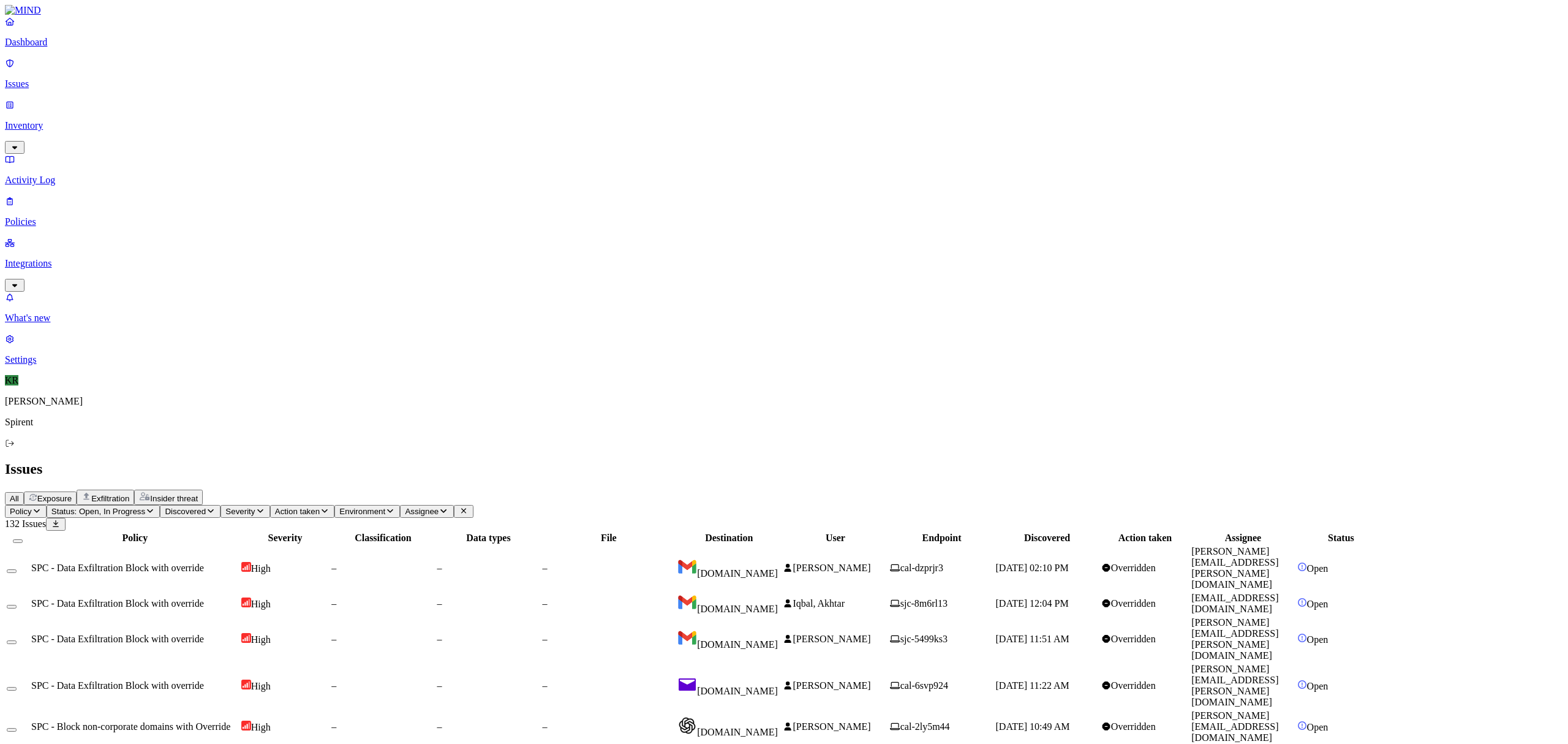
drag, startPoint x: 1421, startPoint y: 582, endPoint x: 1312, endPoint y: 583, distance: 109.0
copy span "[EMAIL_ADDRESS][DOMAIN_NAME]"
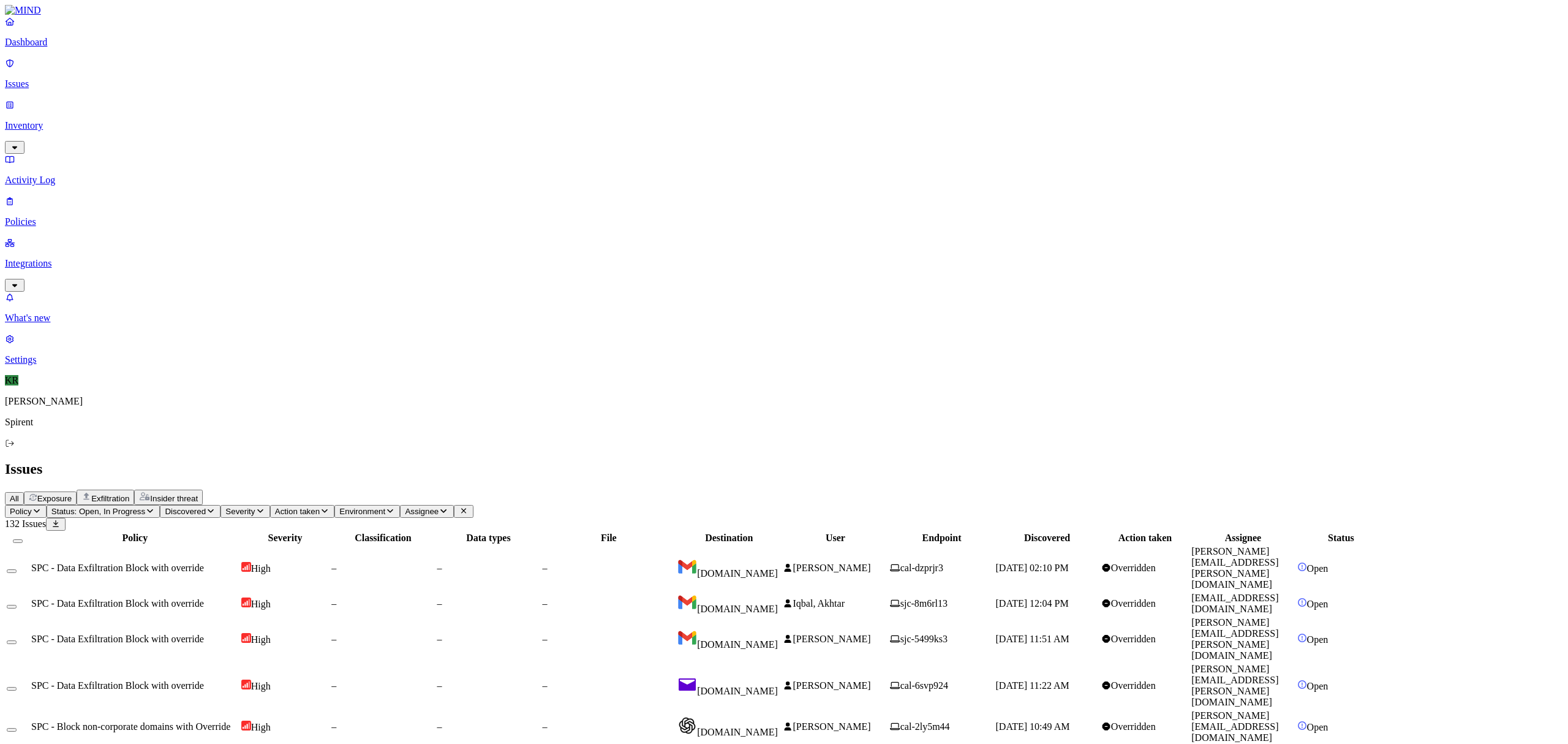
drag, startPoint x: 1416, startPoint y: 626, endPoint x: 1315, endPoint y: 631, distance: 101.1
copy link "[PERSON_NAME][EMAIL_ADDRESS][PERSON_NAME][DOMAIN_NAME]"
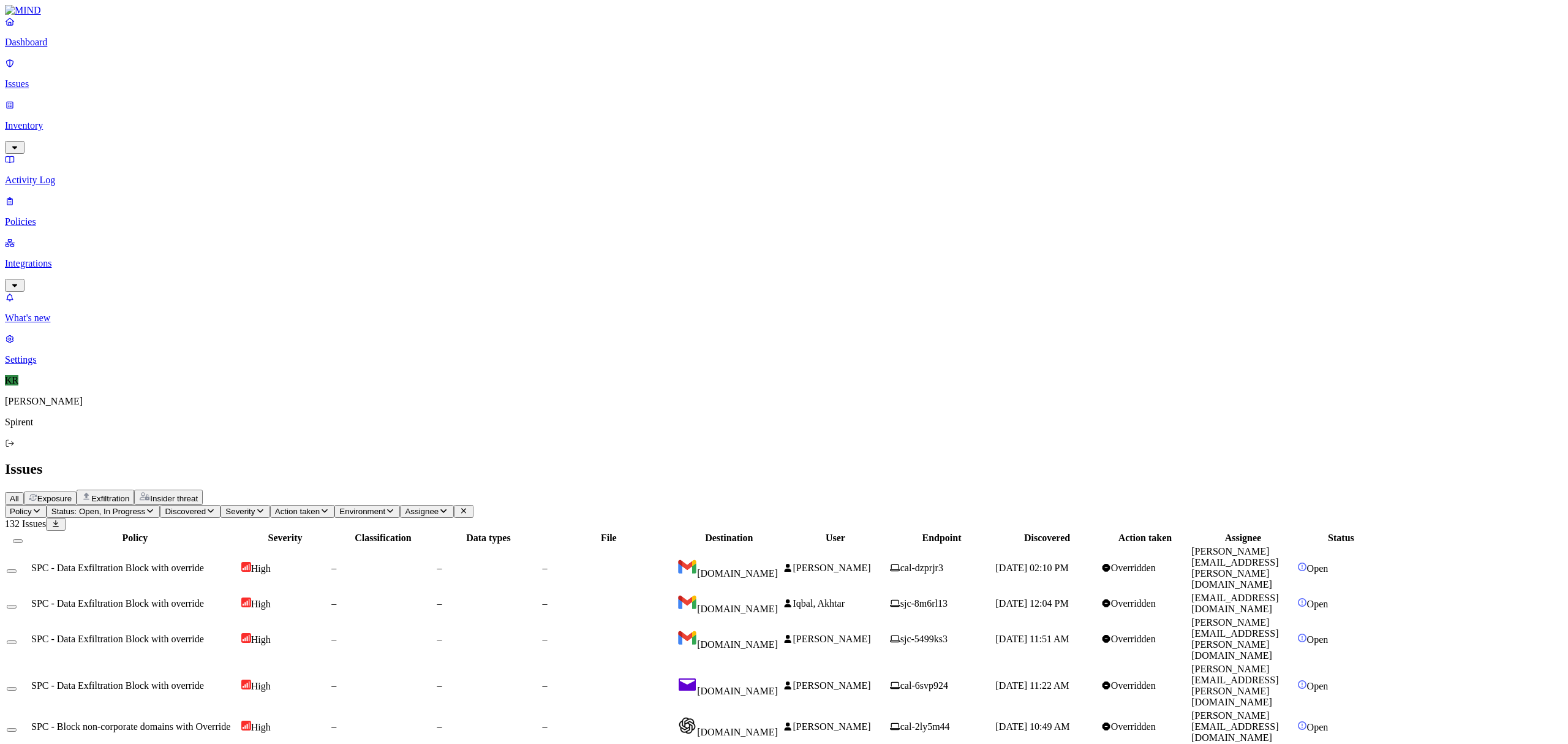
click at [23, 539] on button "Select all" at bounding box center [17, 541] width 10 height 4
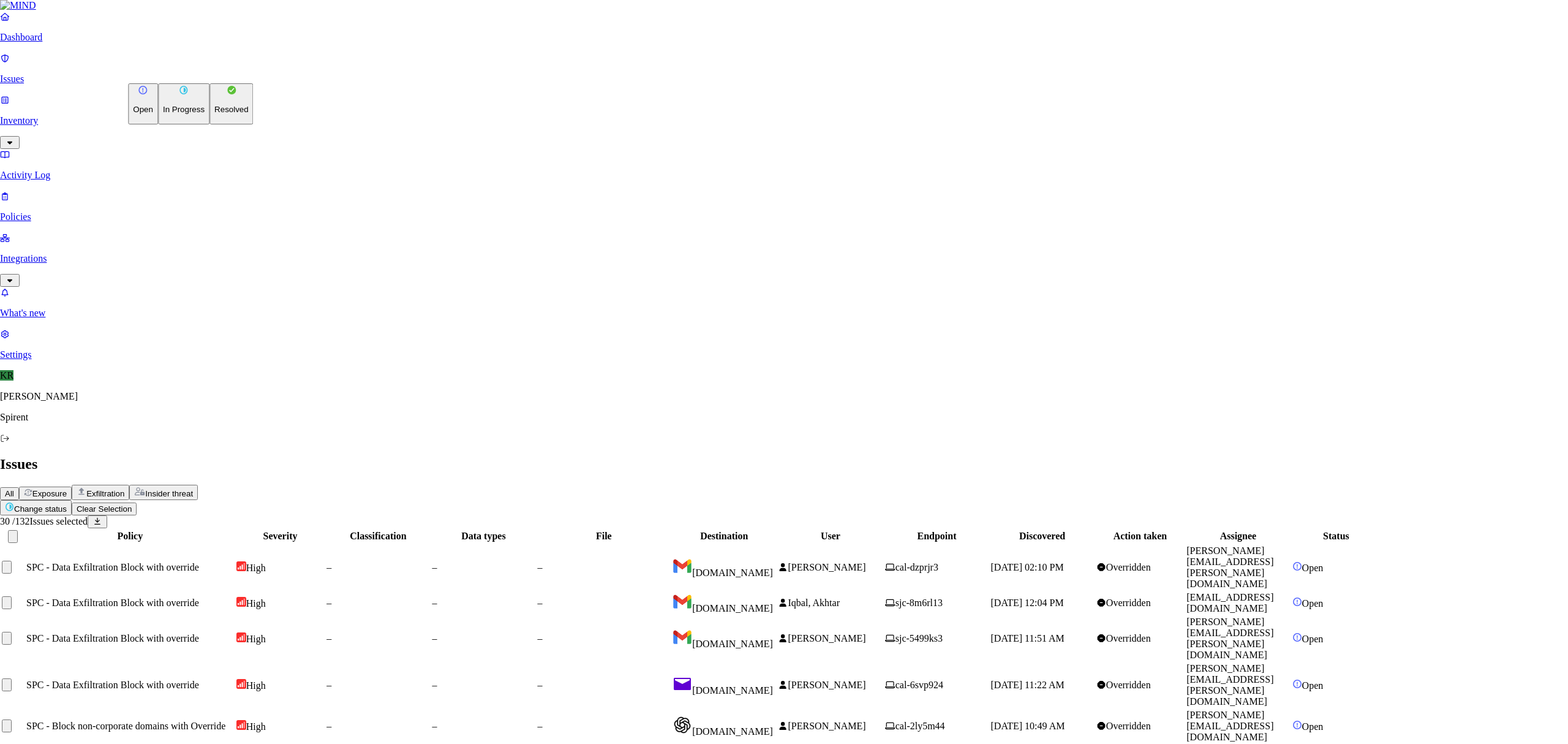
click at [214, 114] on p "Resolved" at bounding box center [231, 110] width 34 height 10
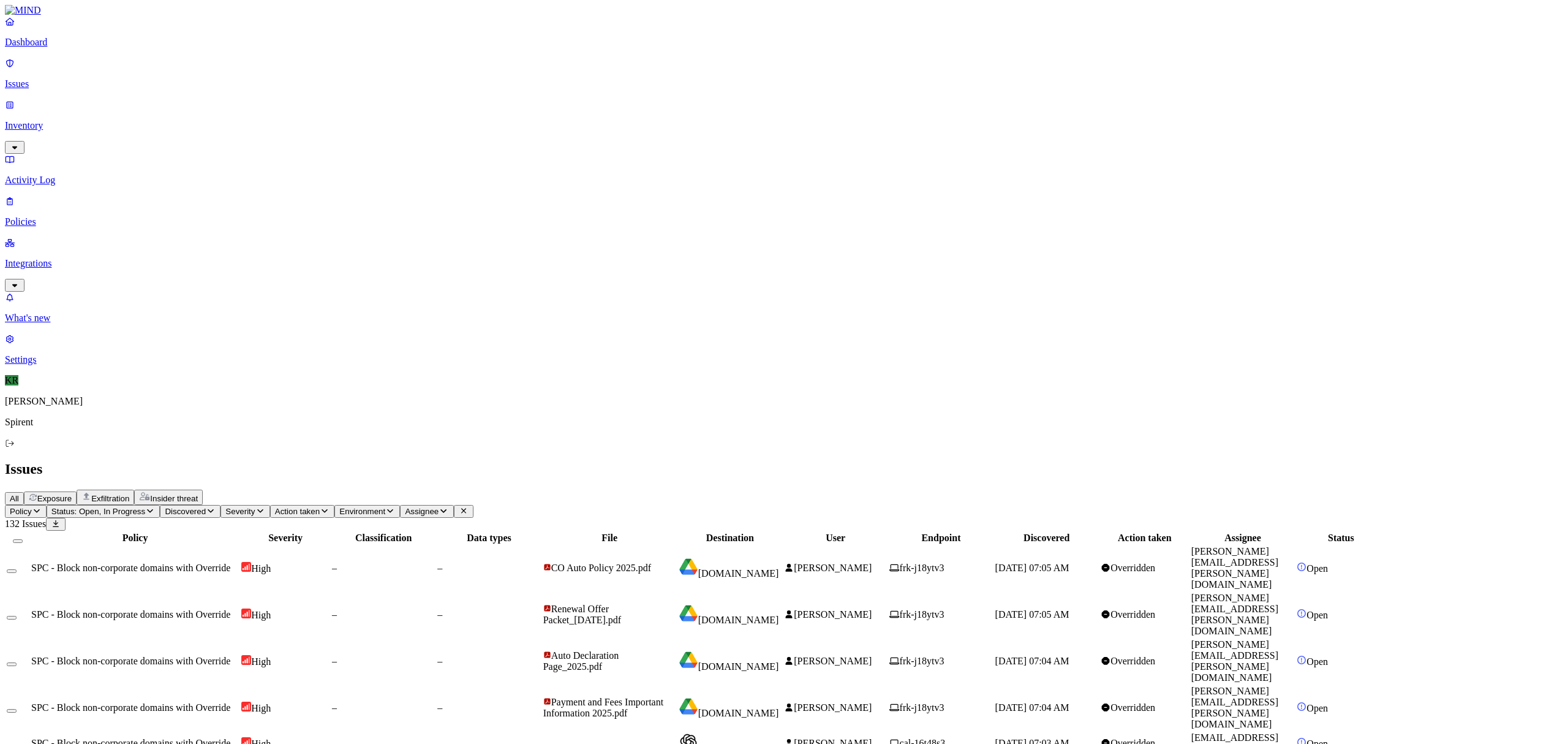
click at [779, 743] on span "[DOMAIN_NAME]" at bounding box center [729, 748] width 100 height 11
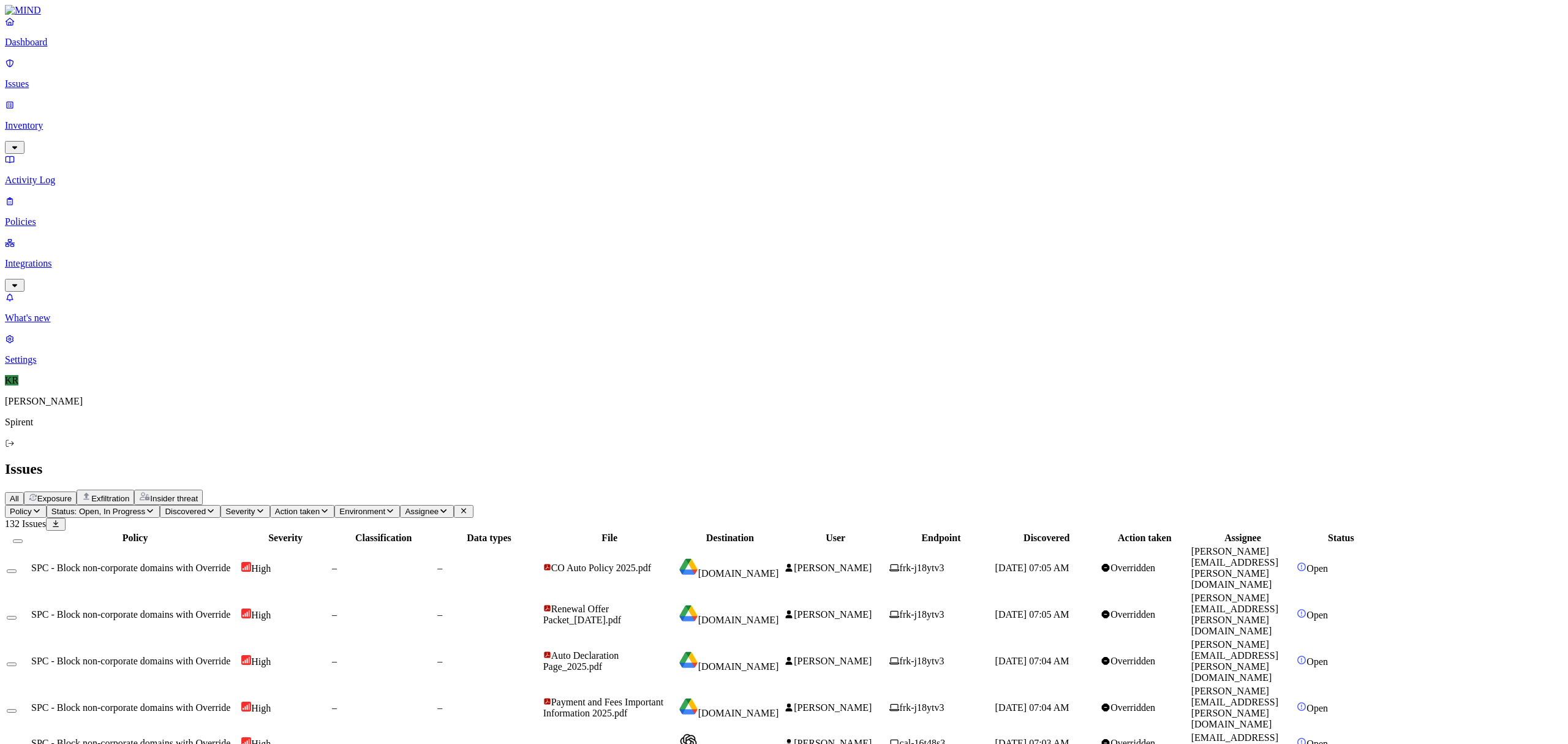
click at [23, 539] on button "Select all" at bounding box center [17, 541] width 10 height 4
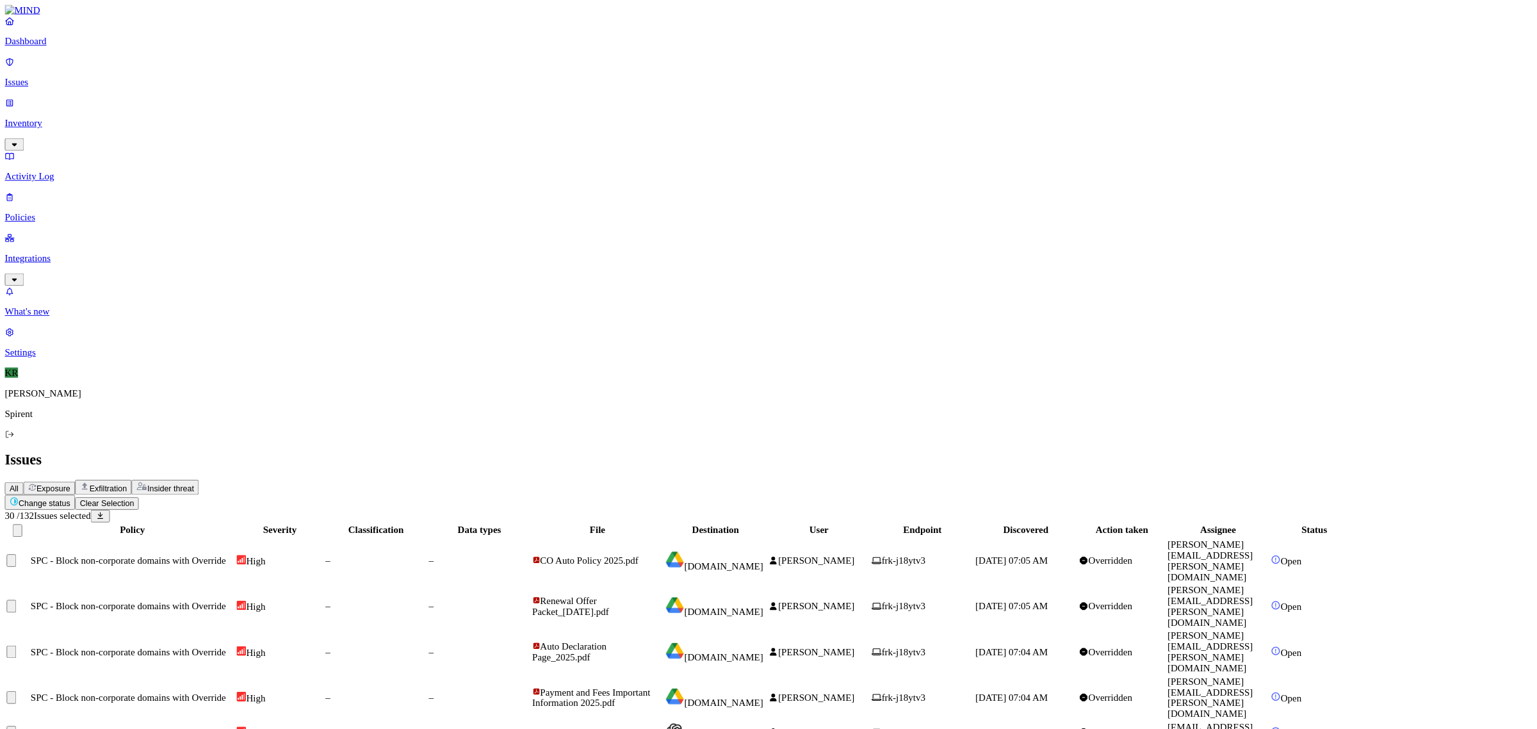
scroll to position [149, 0]
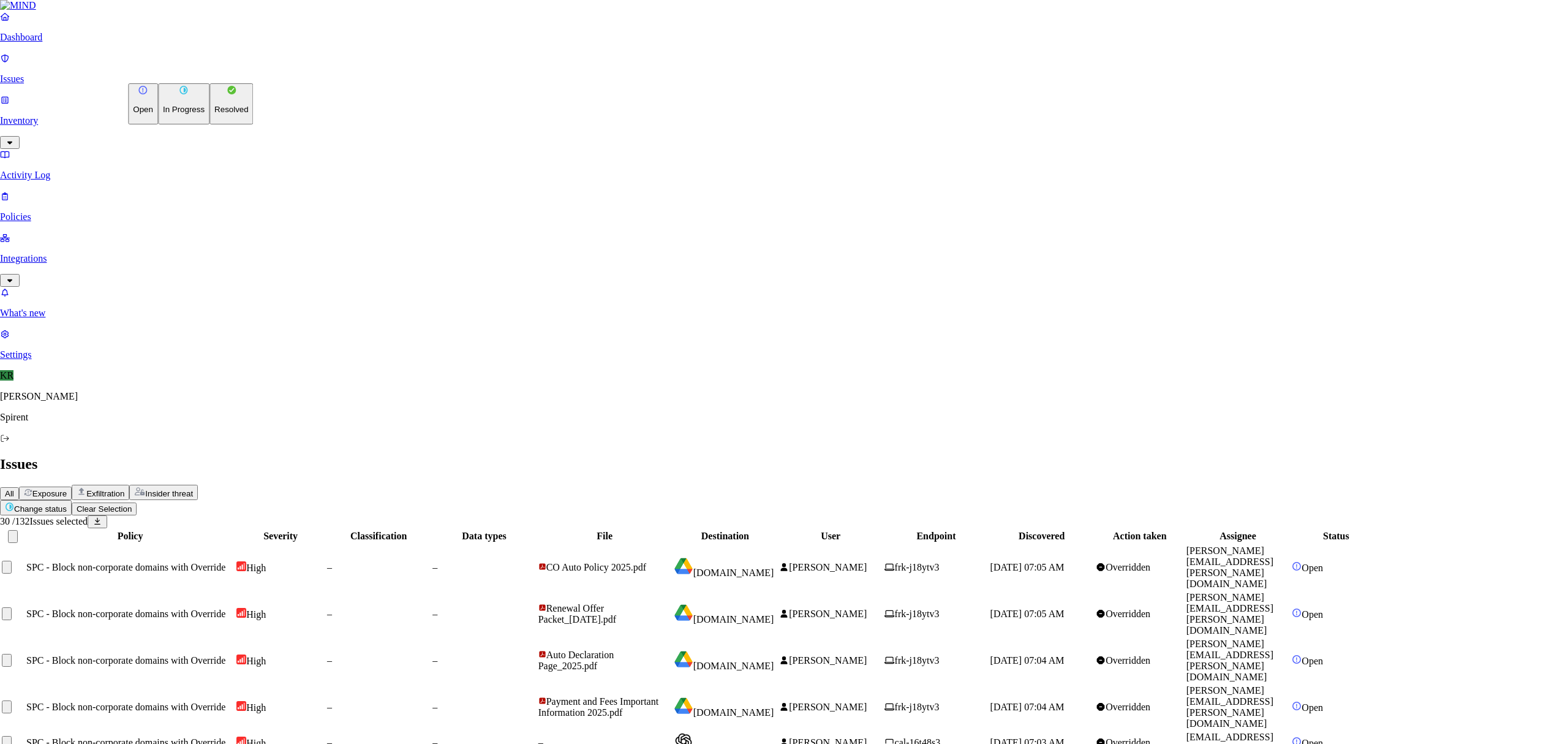
click at [214, 114] on p "Resolved" at bounding box center [231, 110] width 34 height 10
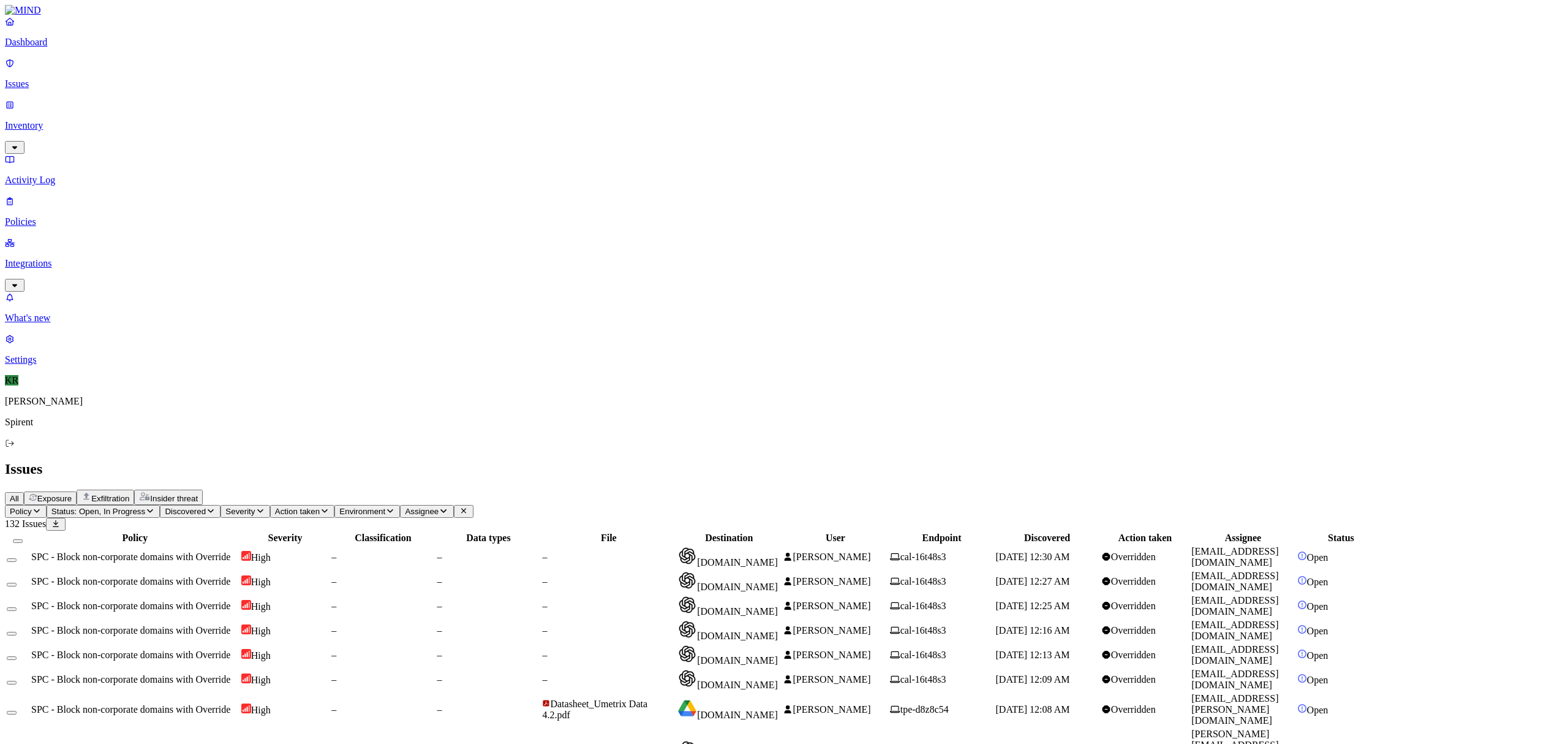
click at [888, 692] on td "[PERSON_NAME]" at bounding box center [835, 710] width 106 height 34
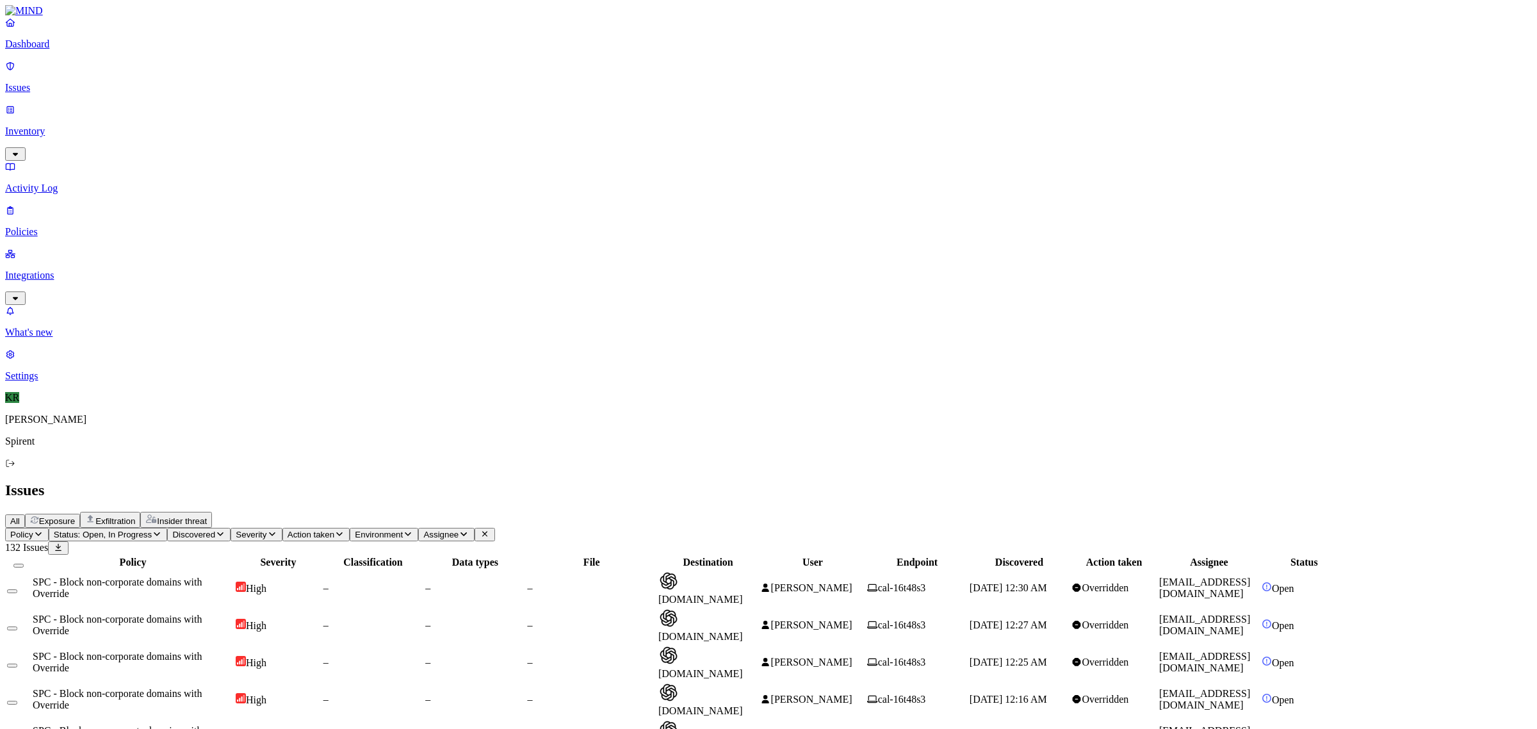
scroll to position [149, 0]
drag, startPoint x: 1639, startPoint y: 1, endPoint x: 1042, endPoint y: 8, distance: 597.0
click at [1042, 482] on header "Issues All Exposure Exfiltration Insider threat" at bounding box center [768, 505] width 1527 height 46
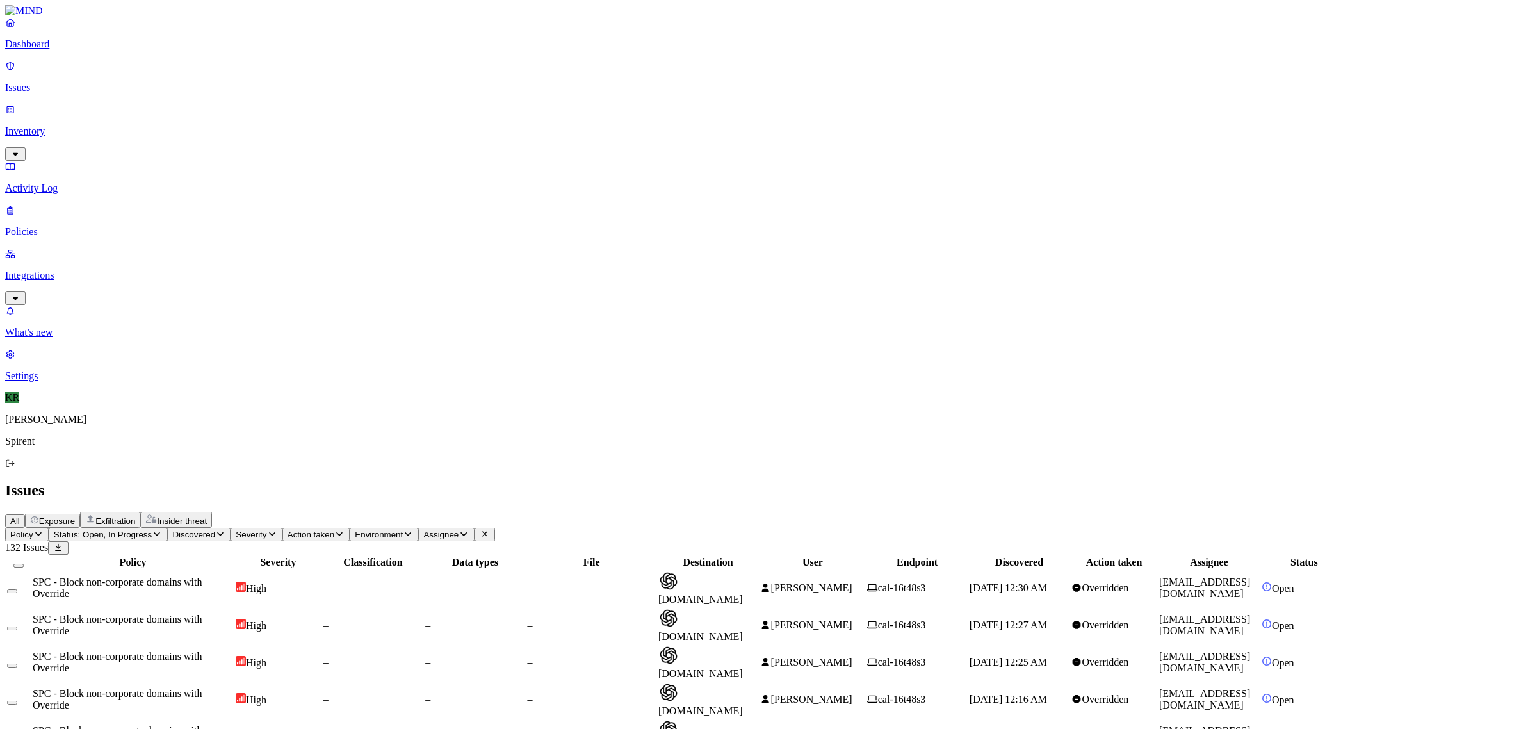
click at [24, 564] on button "Select all" at bounding box center [18, 566] width 10 height 4
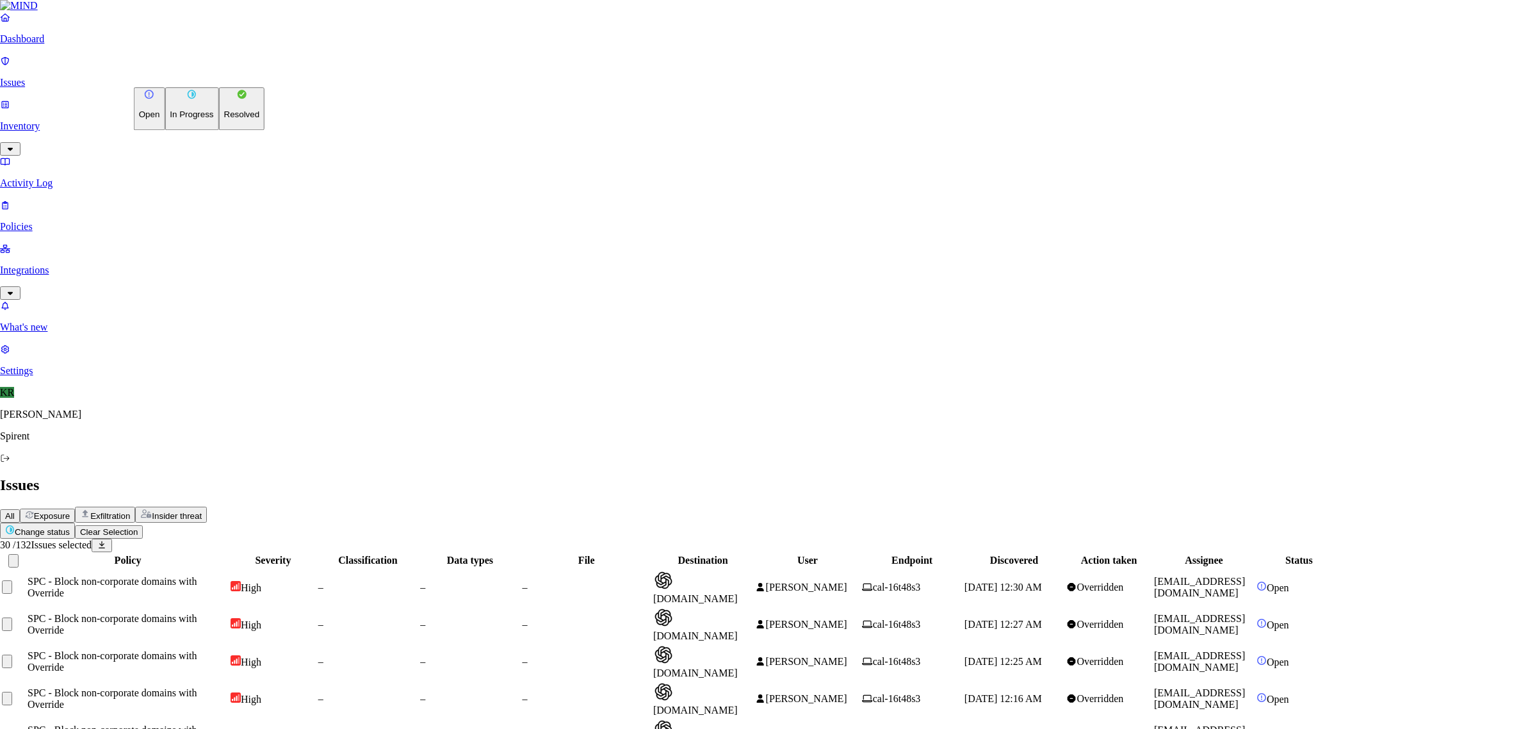
click at [224, 120] on p "Resolved" at bounding box center [242, 115] width 36 height 10
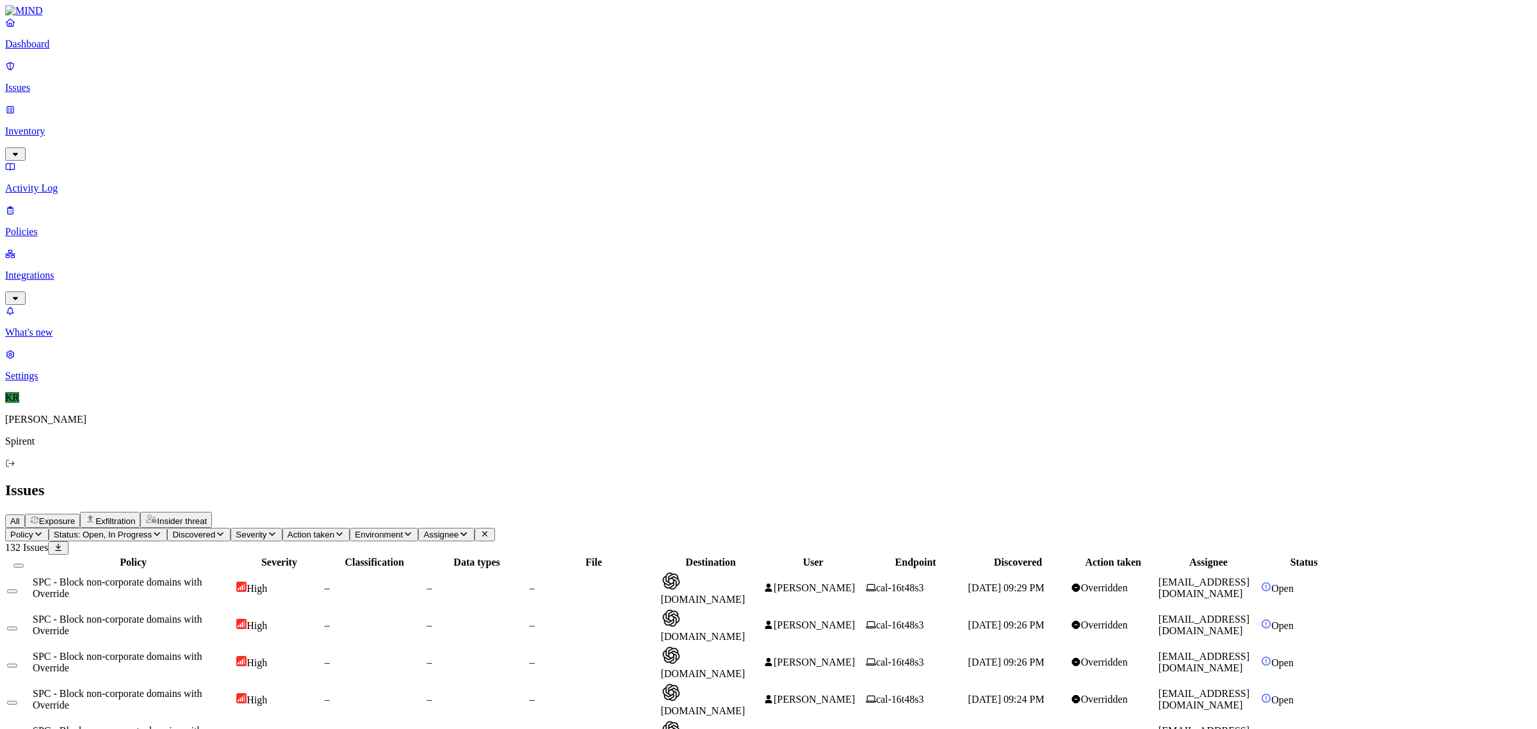
click at [24, 564] on button "Select all" at bounding box center [18, 566] width 10 height 4
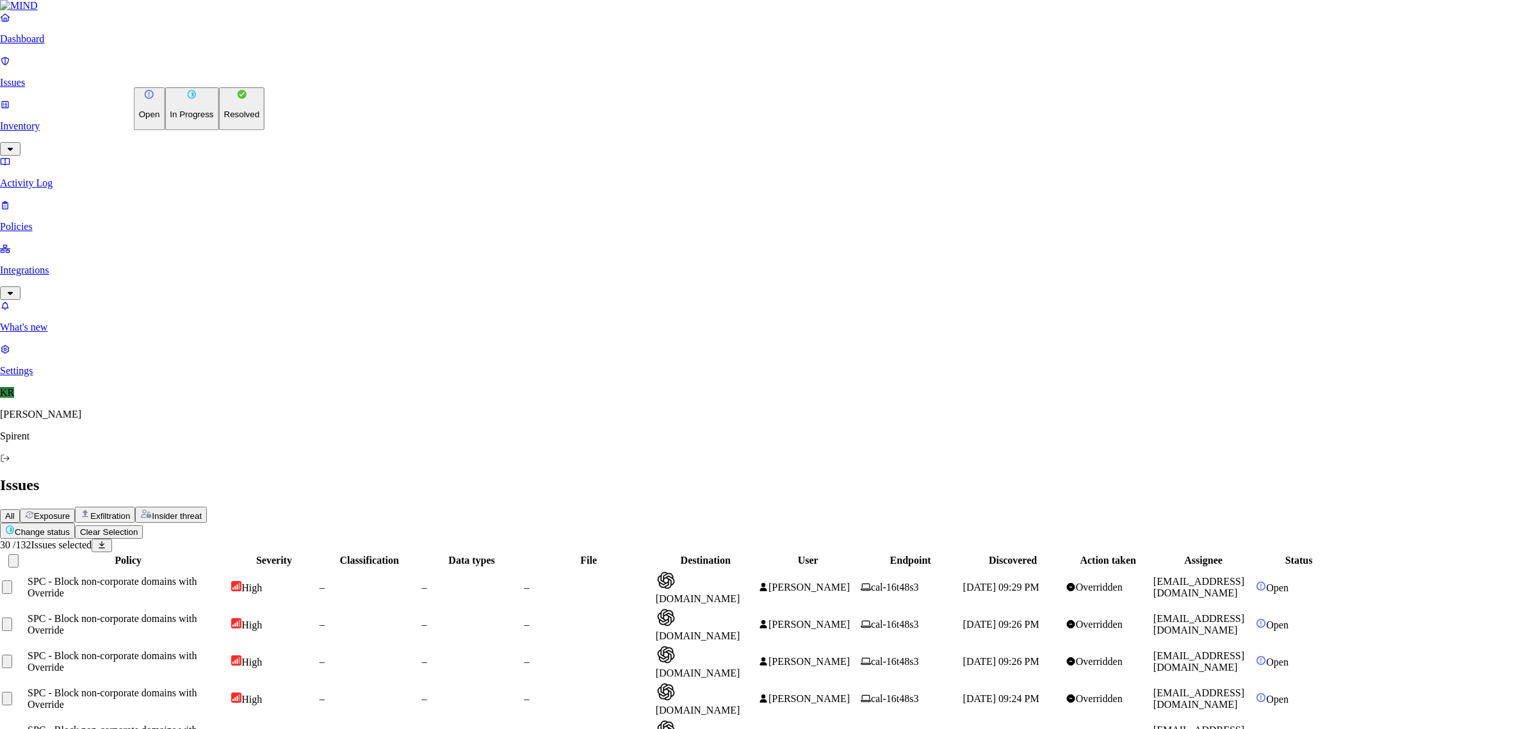
click at [224, 120] on p "Resolved" at bounding box center [242, 115] width 36 height 10
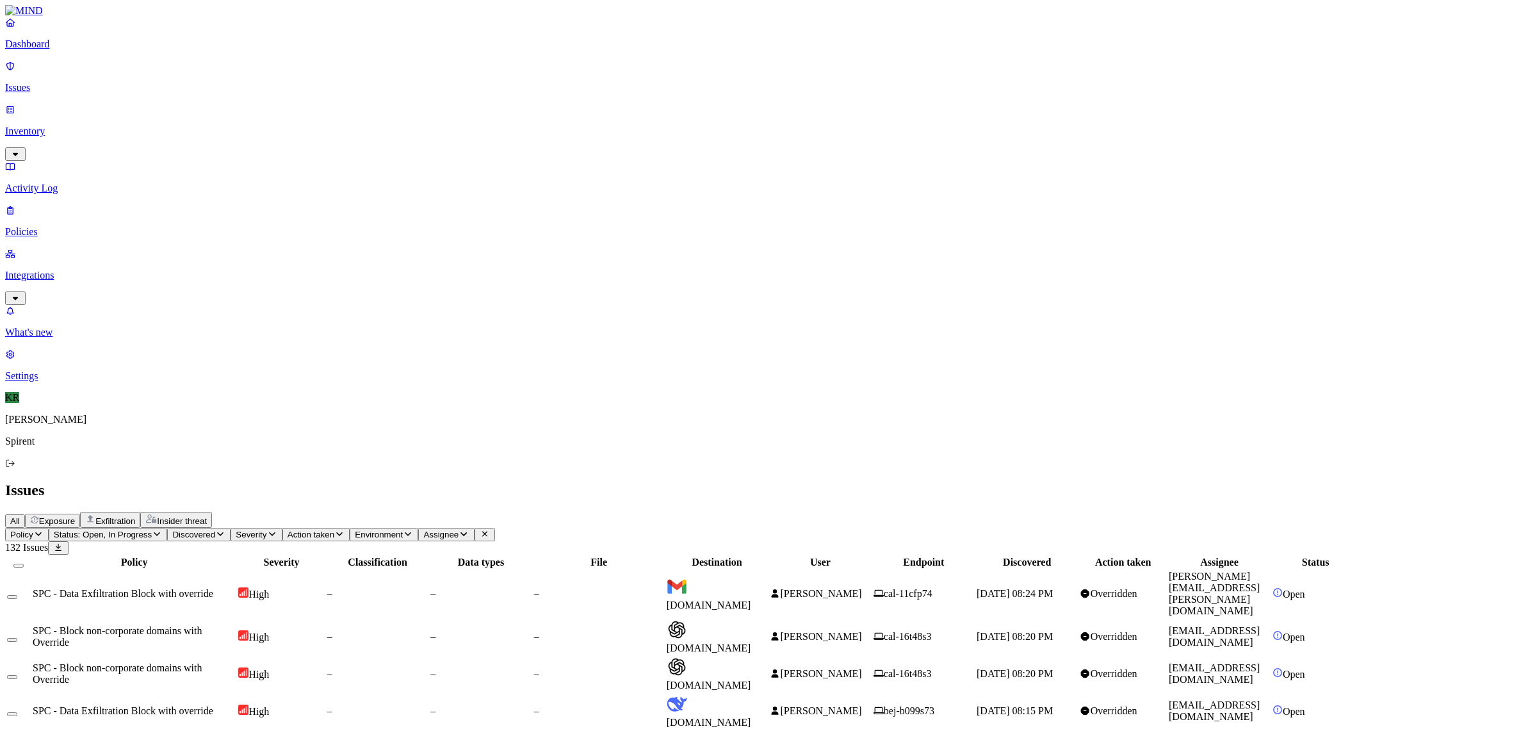
click at [751, 600] on span "[DOMAIN_NAME]" at bounding box center [709, 605] width 85 height 11
click at [768, 619] on td "[DOMAIN_NAME]" at bounding box center [717, 637] width 102 height 36
click at [751, 717] on span "[DOMAIN_NAME]" at bounding box center [709, 722] width 85 height 11
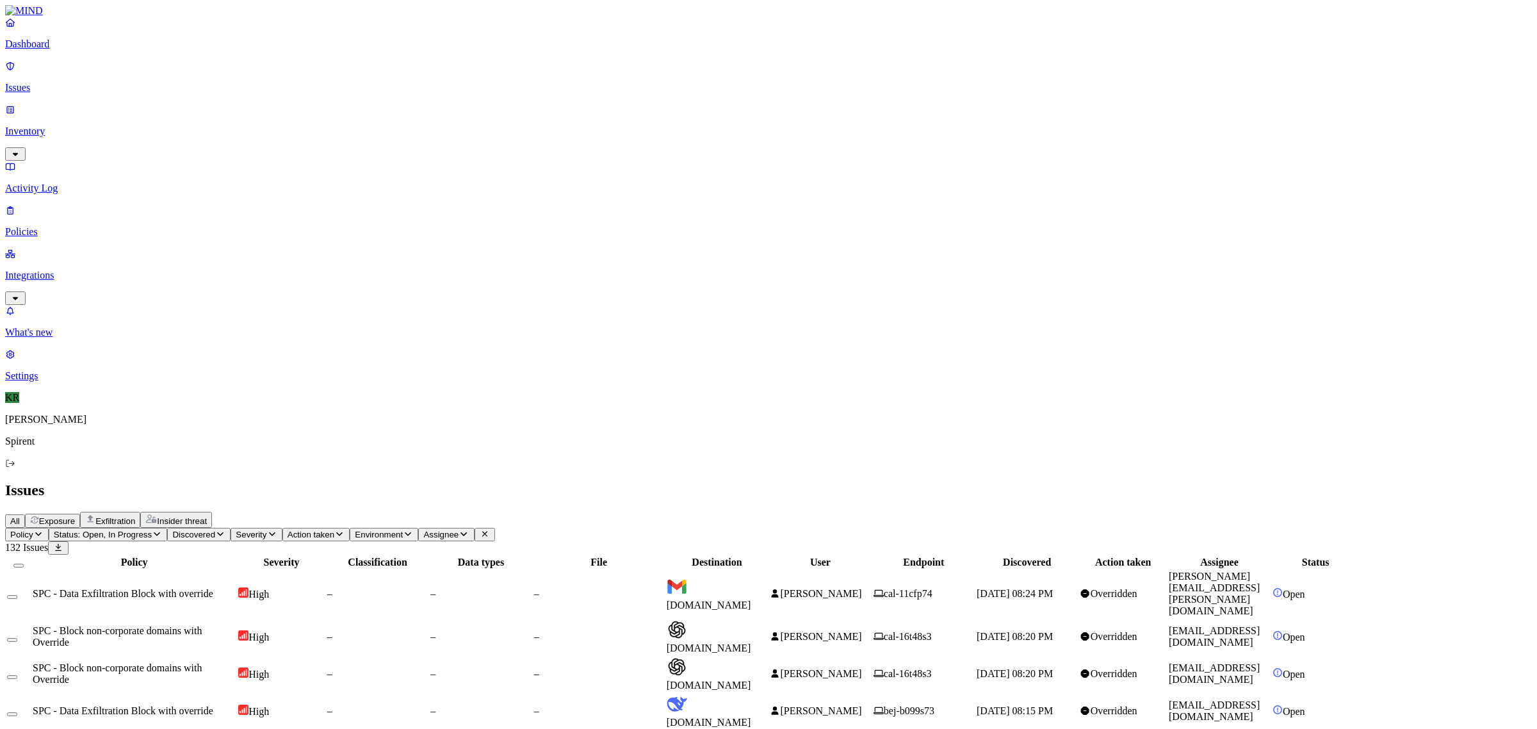
click at [24, 564] on button "Select all" at bounding box center [18, 566] width 10 height 4
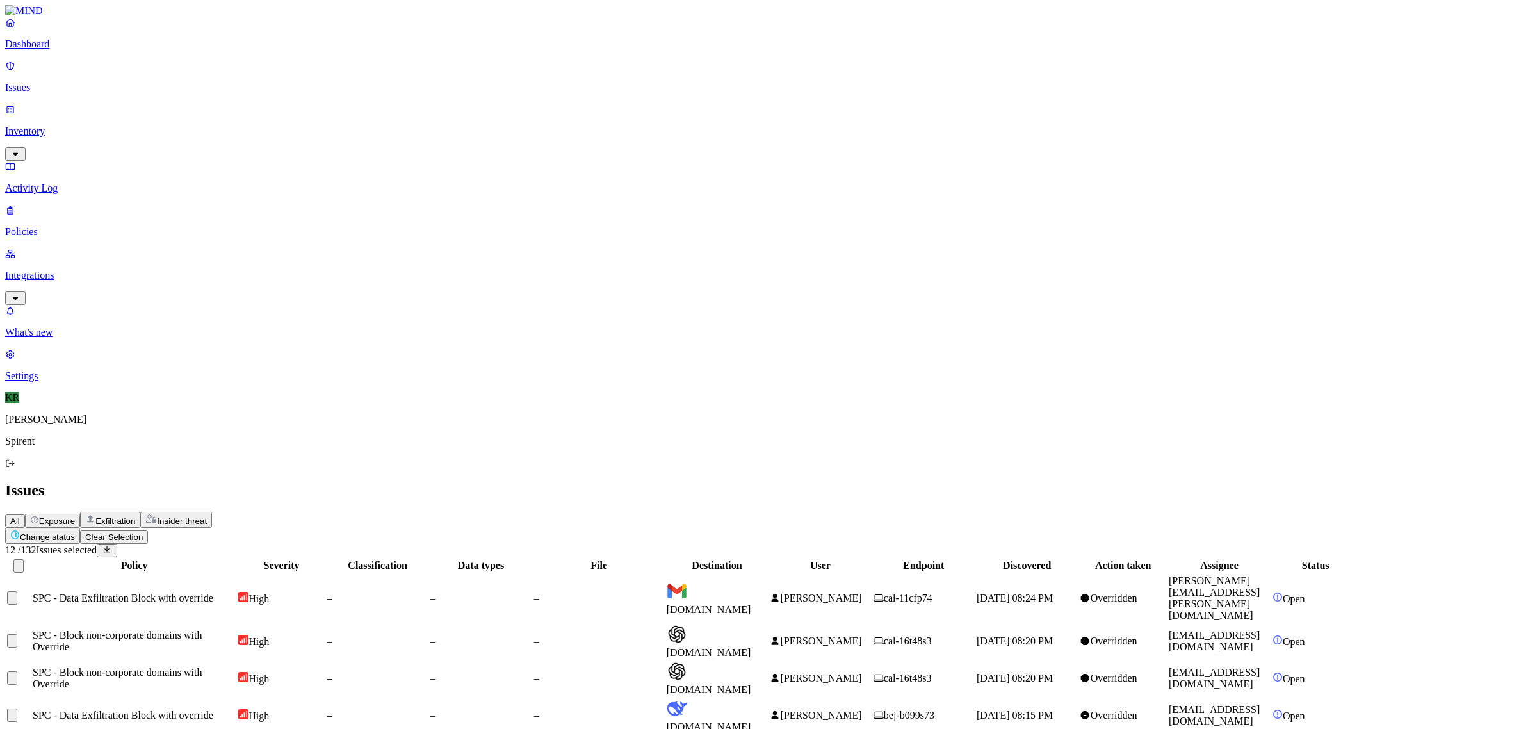
click at [186, 78] on html "Dashboard Issues Inventory Activity Log Policies Integrations What's new 1 Sett…" at bounding box center [768, 561] width 1537 height 1122
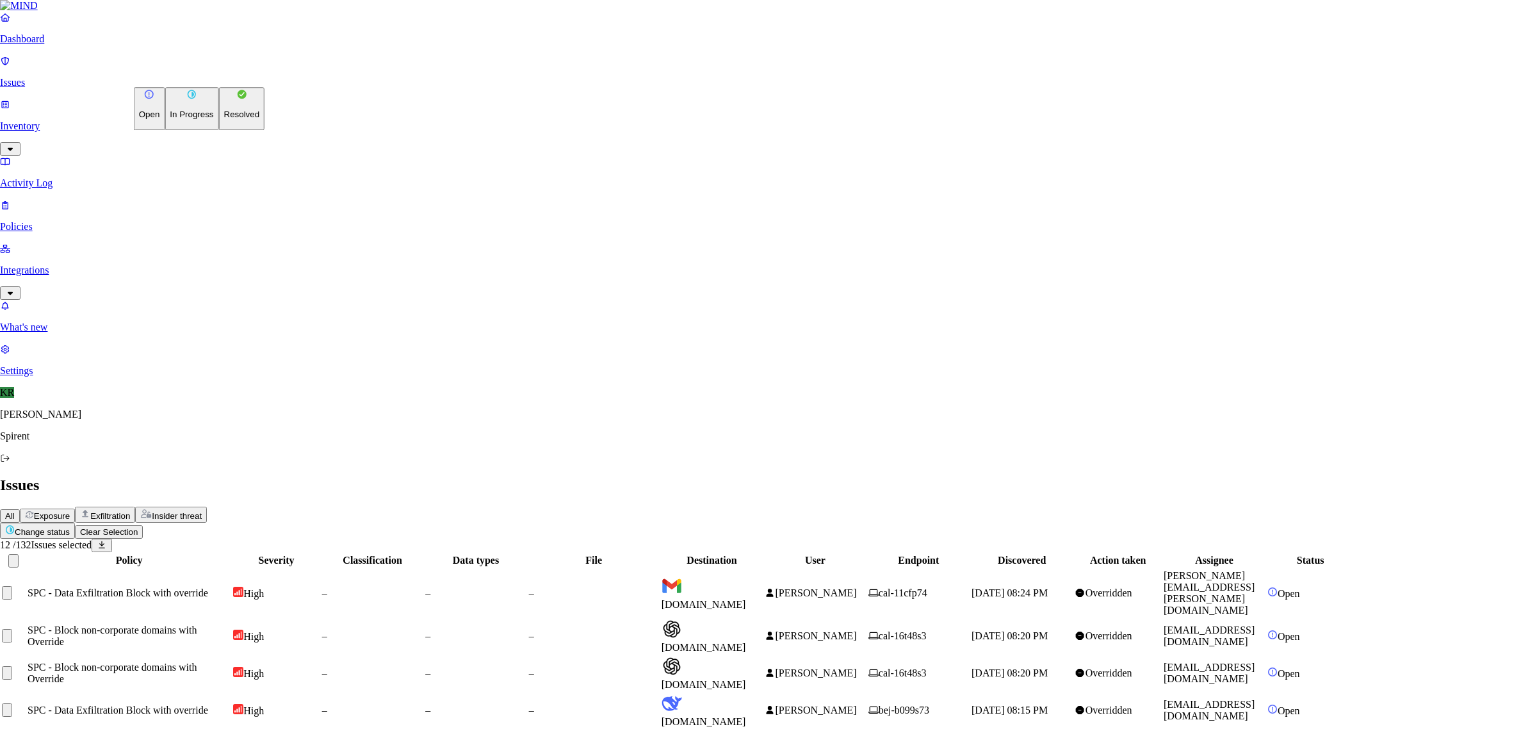
click at [817, 534] on html "Dashboard Issues Inventory Activity Log Policies Integrations What's new 1 Sett…" at bounding box center [768, 558] width 1537 height 1117
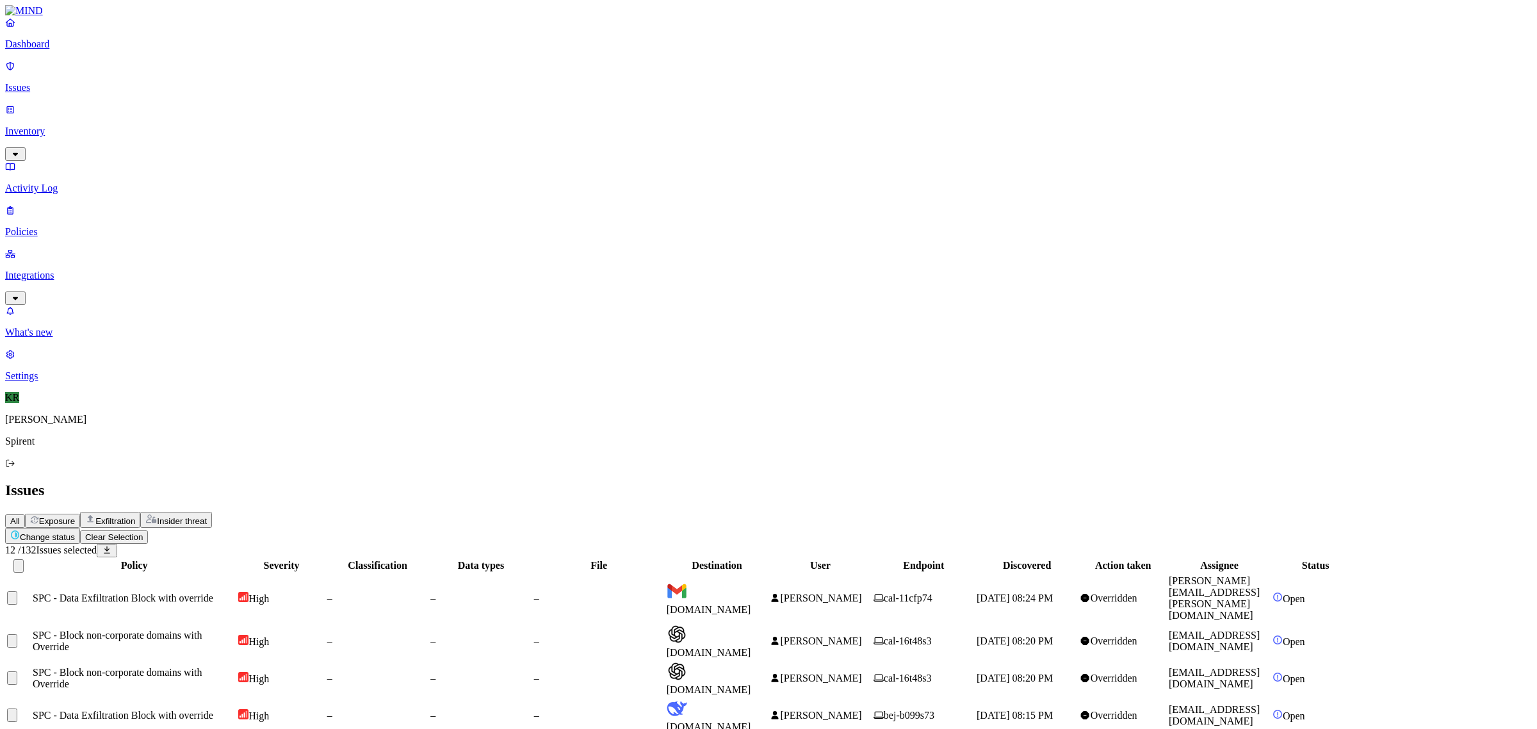
click at [209, 75] on html "Dashboard Issues Inventory Activity Log Policies Integrations What's new 1 Sett…" at bounding box center [768, 561] width 1537 height 1122
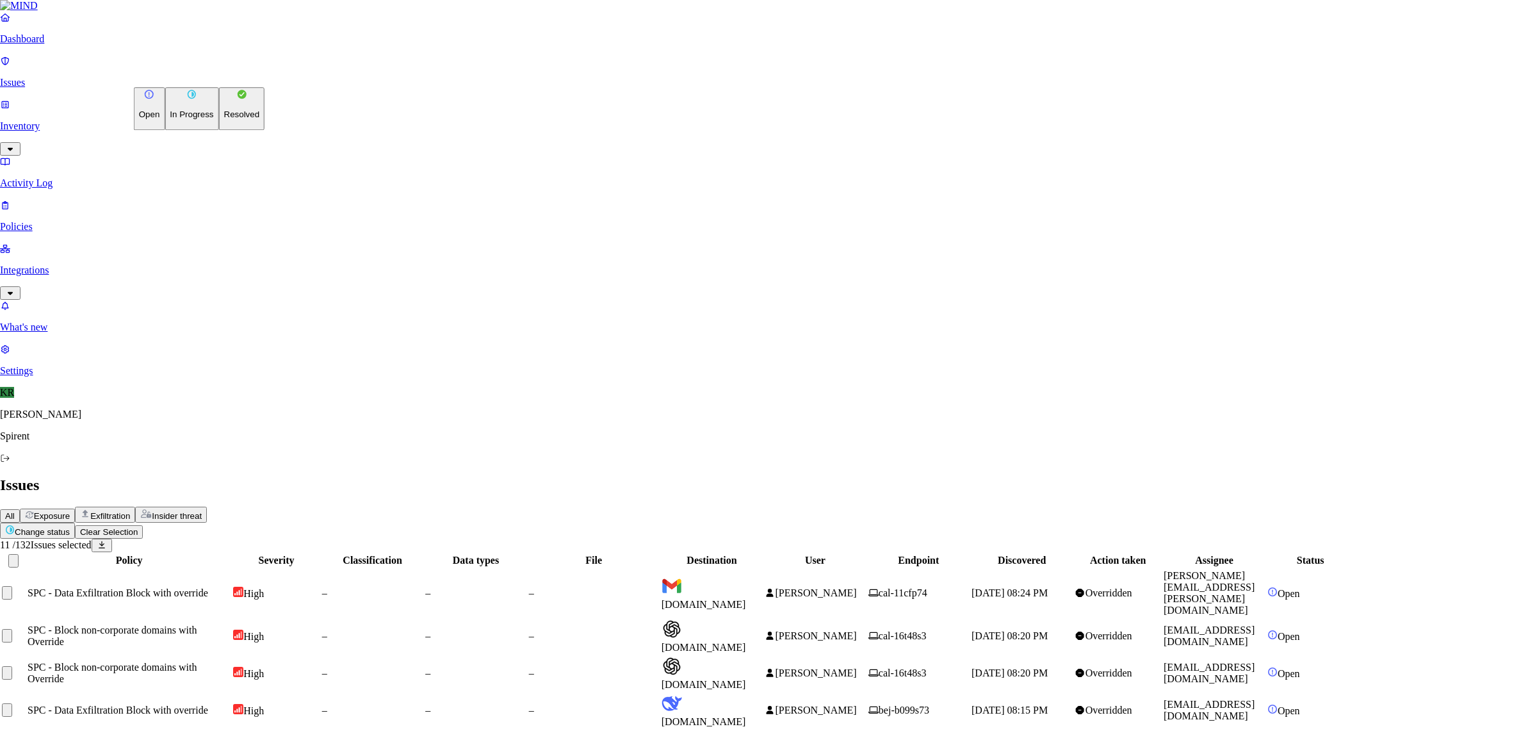
click at [224, 120] on p "Resolved" at bounding box center [242, 115] width 36 height 10
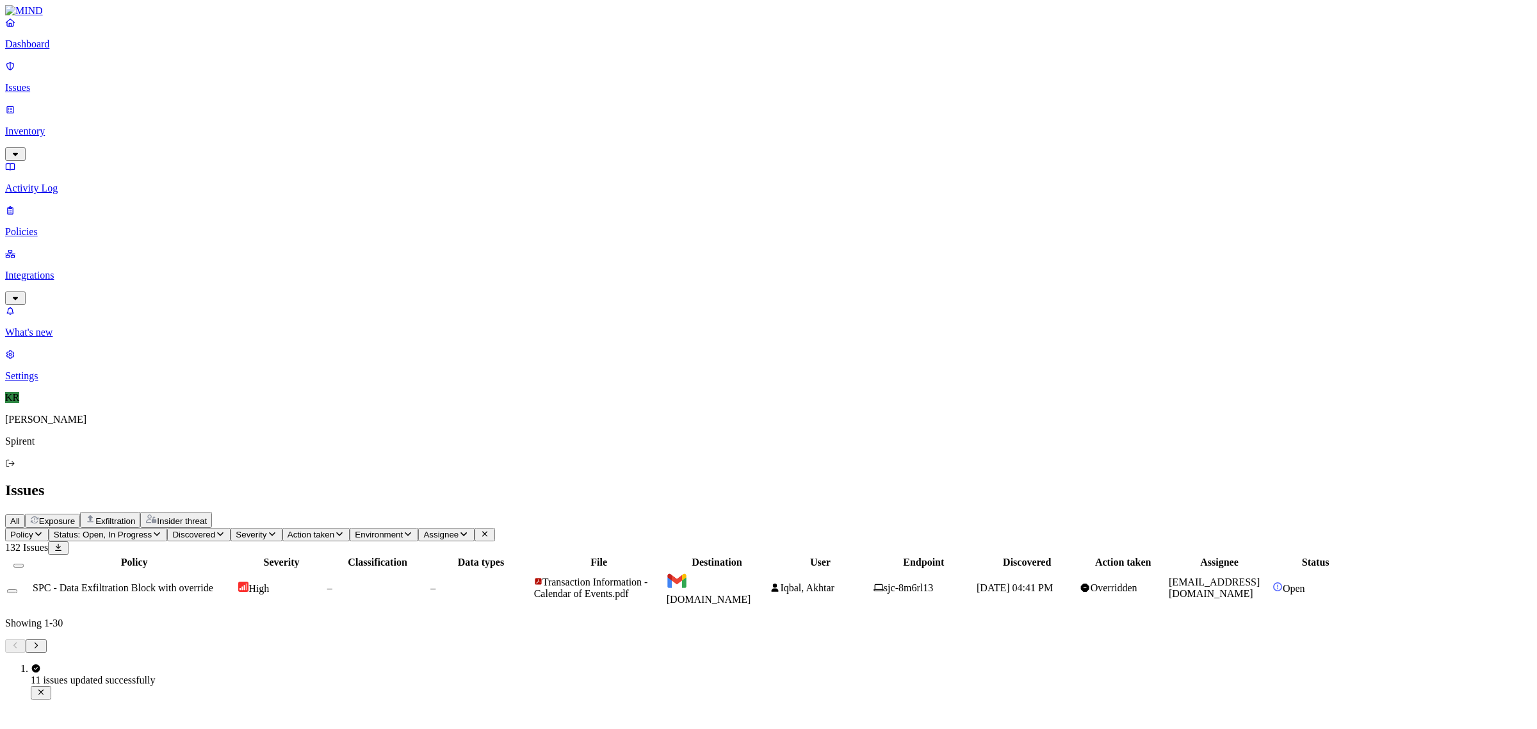
click at [871, 570] on td "Iqbal, Akhtar" at bounding box center [820, 588] width 102 height 36
drag, startPoint x: 1371, startPoint y: 653, endPoint x: 1272, endPoint y: 657, distance: 98.7
copy link "[EMAIL_ADDRESS][DOMAIN_NAME]"
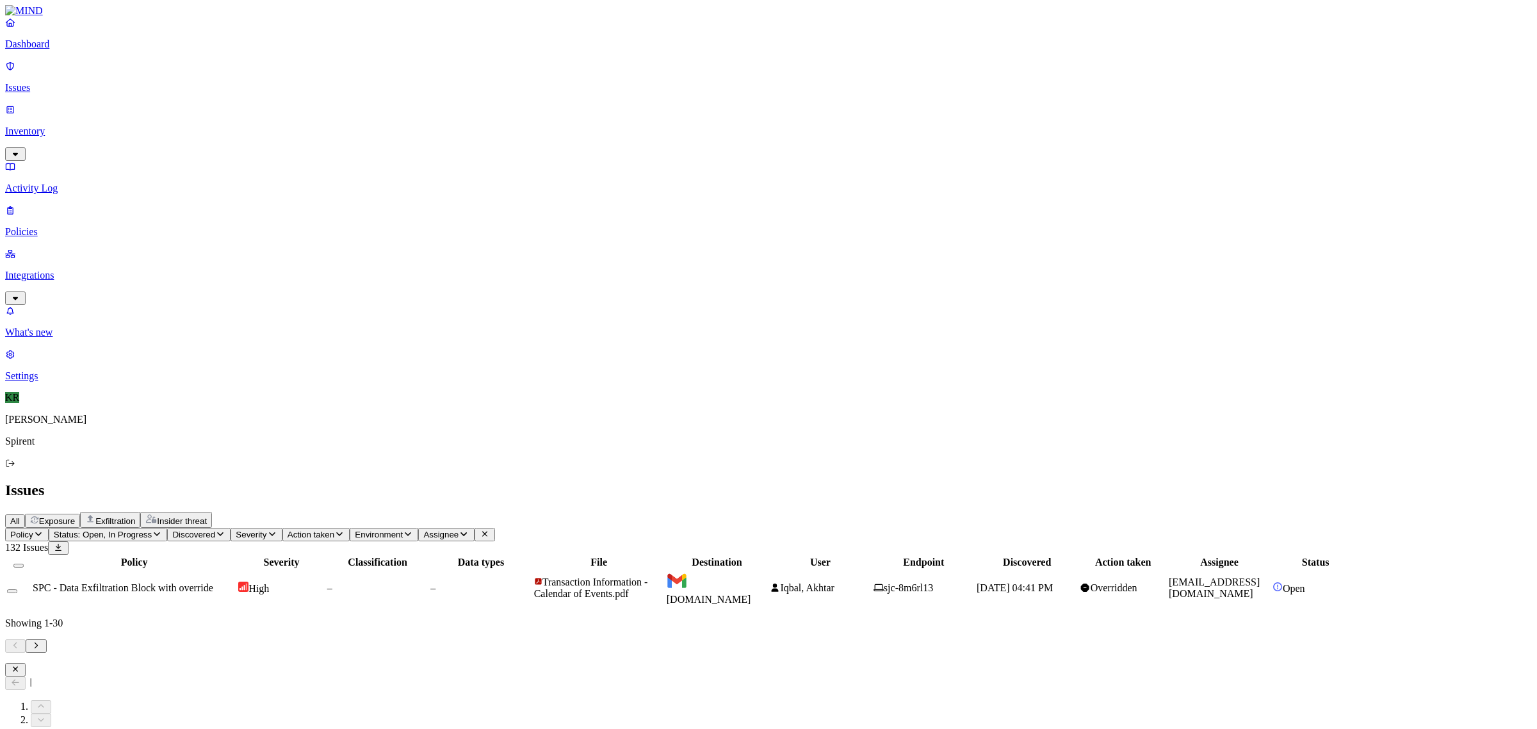
click at [459, 530] on span "Assignee" at bounding box center [440, 535] width 35 height 10
type input "[EMAIL_ADDRESS][DOMAIN_NAME]"
click at [650, 145] on div "[EMAIL_ADDRESS][DOMAIN_NAME]" at bounding box center [671, 133] width 124 height 23
click at [152, 530] on span "Status: Open, In Progress" at bounding box center [103, 535] width 98 height 10
click at [251, 209] on span "Resolved" at bounding box center [252, 214] width 38 height 11
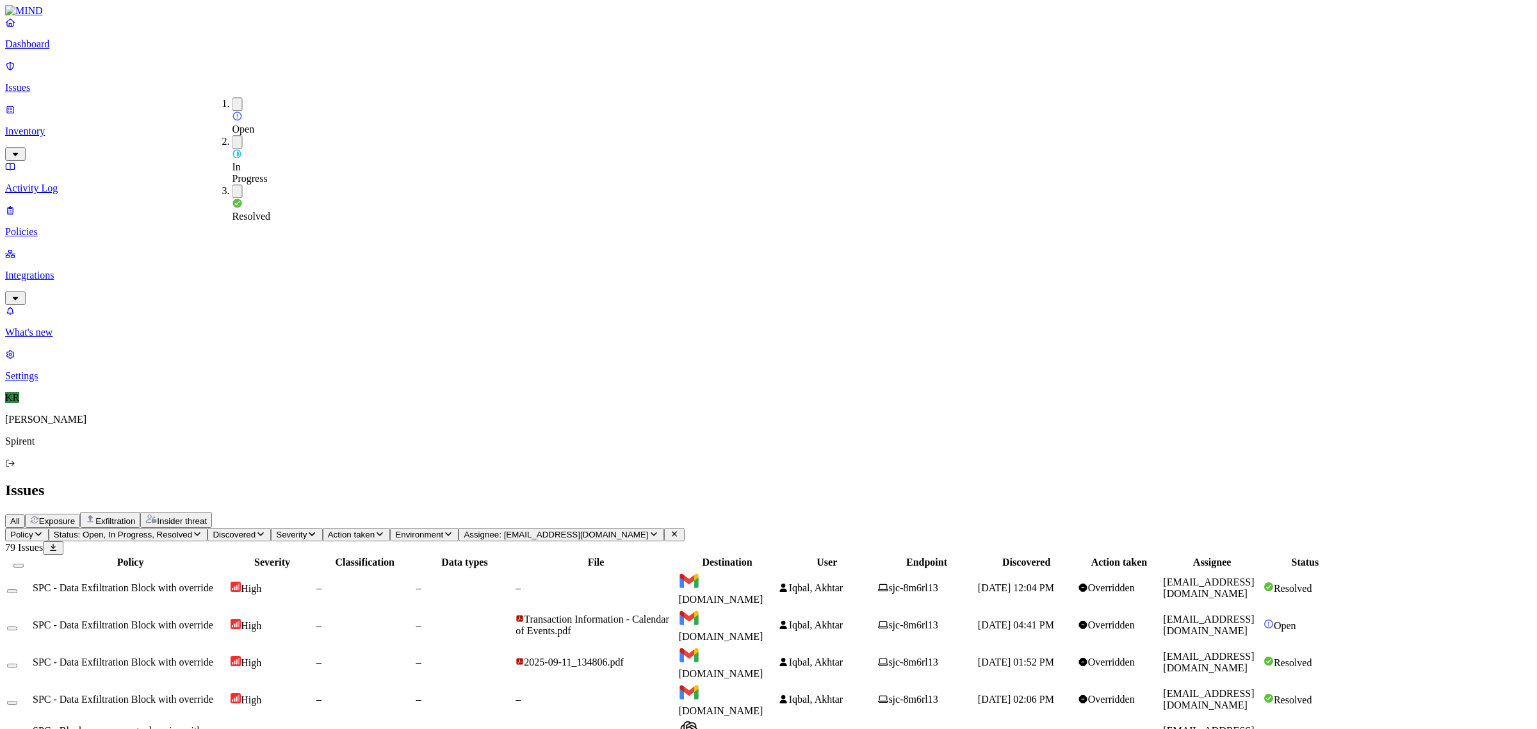
click at [764, 594] on span "[DOMAIN_NAME]" at bounding box center [721, 599] width 85 height 11
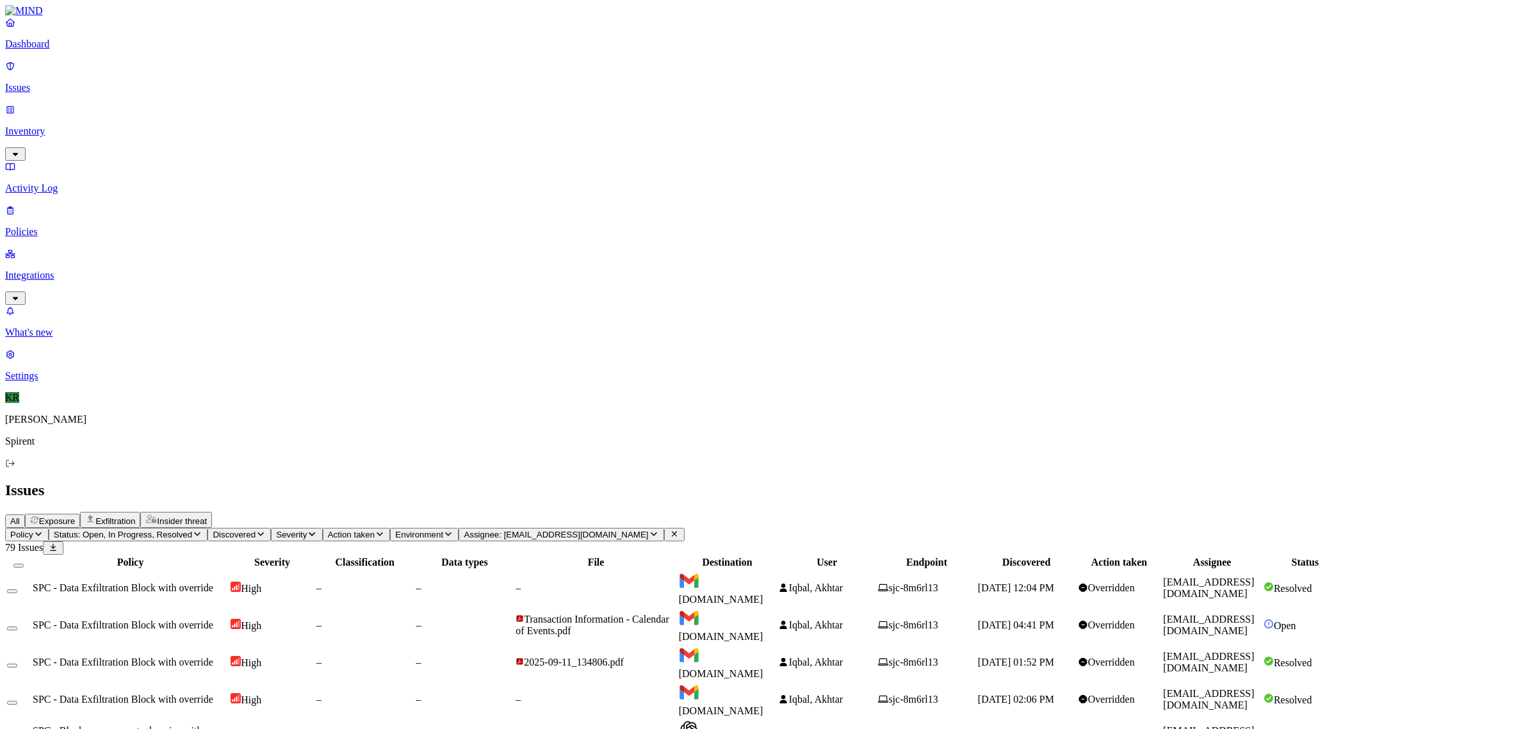
click at [192, 530] on span "Status: Open, In Progress, Resolved" at bounding box center [123, 535] width 138 height 10
click at [254, 211] on span "Resolved" at bounding box center [252, 216] width 38 height 11
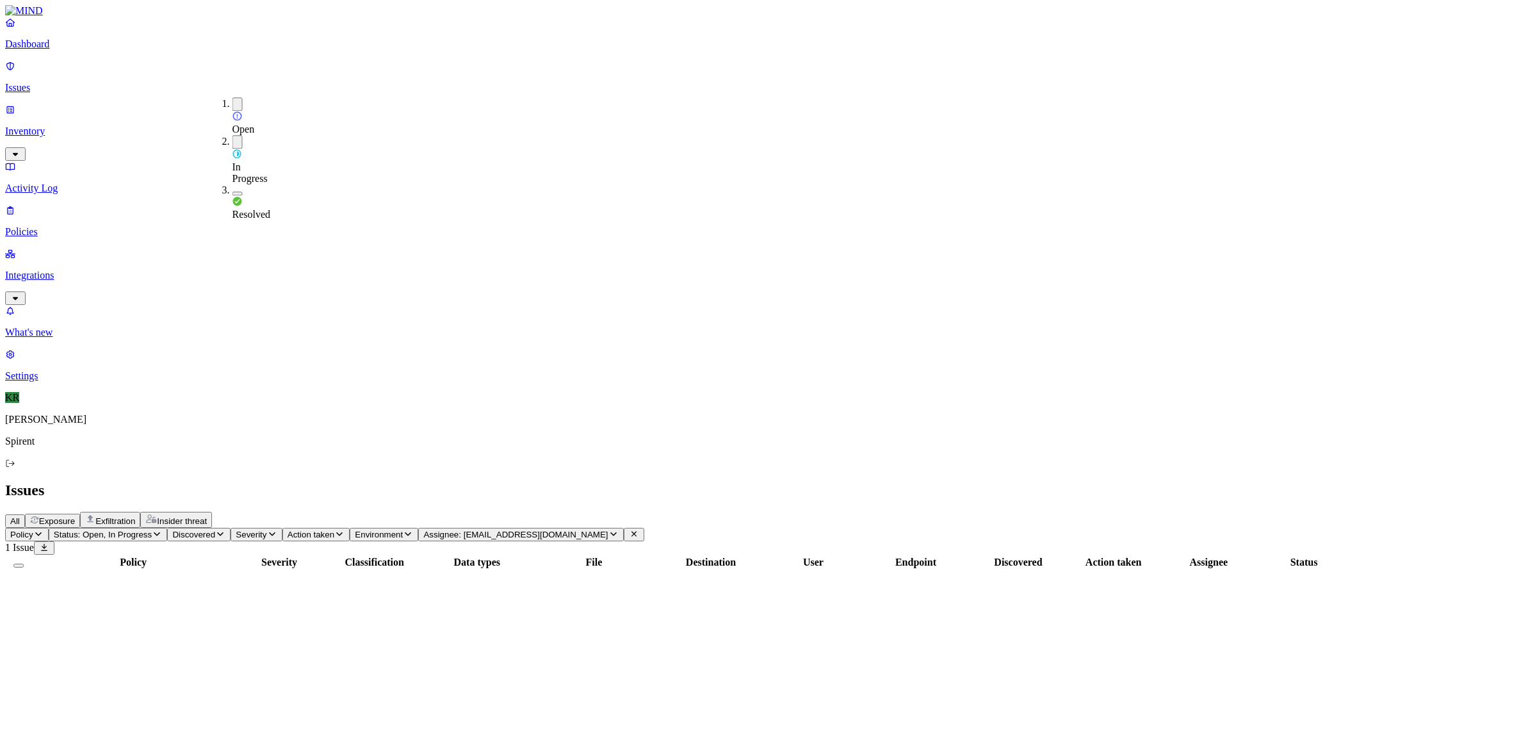
click at [254, 209] on span "Resolved" at bounding box center [252, 214] width 38 height 11
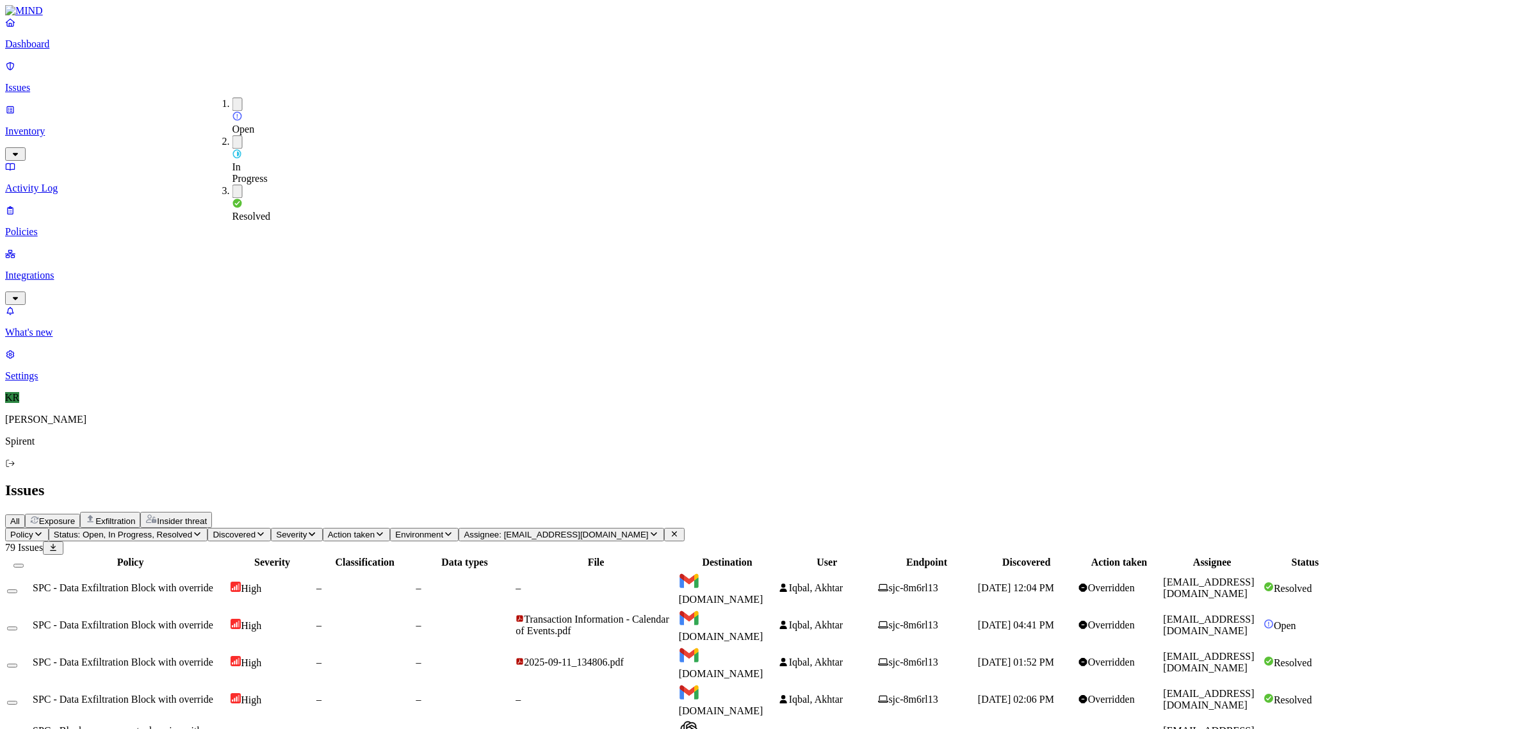
click at [254, 211] on span "Resolved" at bounding box center [252, 216] width 38 height 11
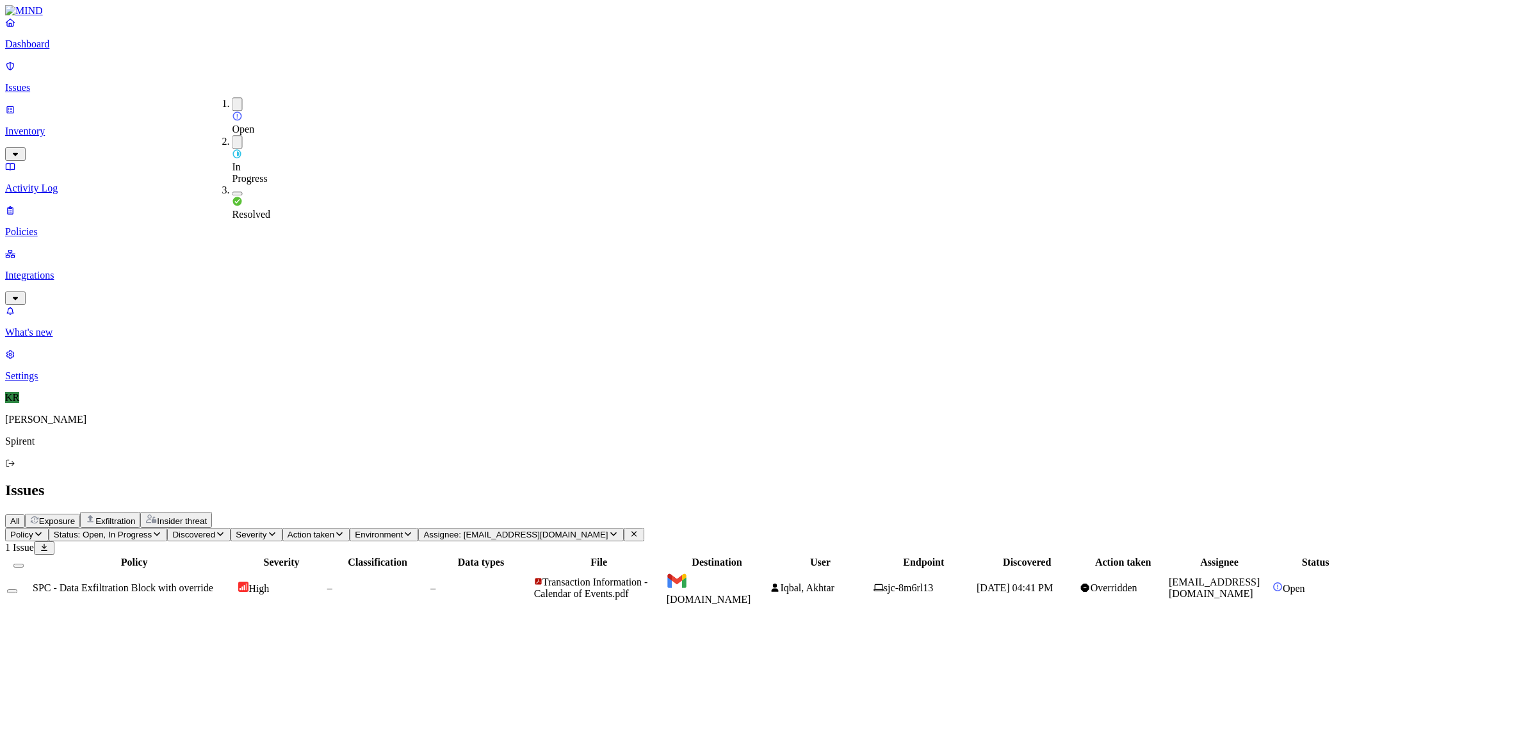
click at [17, 589] on button "Select row" at bounding box center [12, 591] width 10 height 4
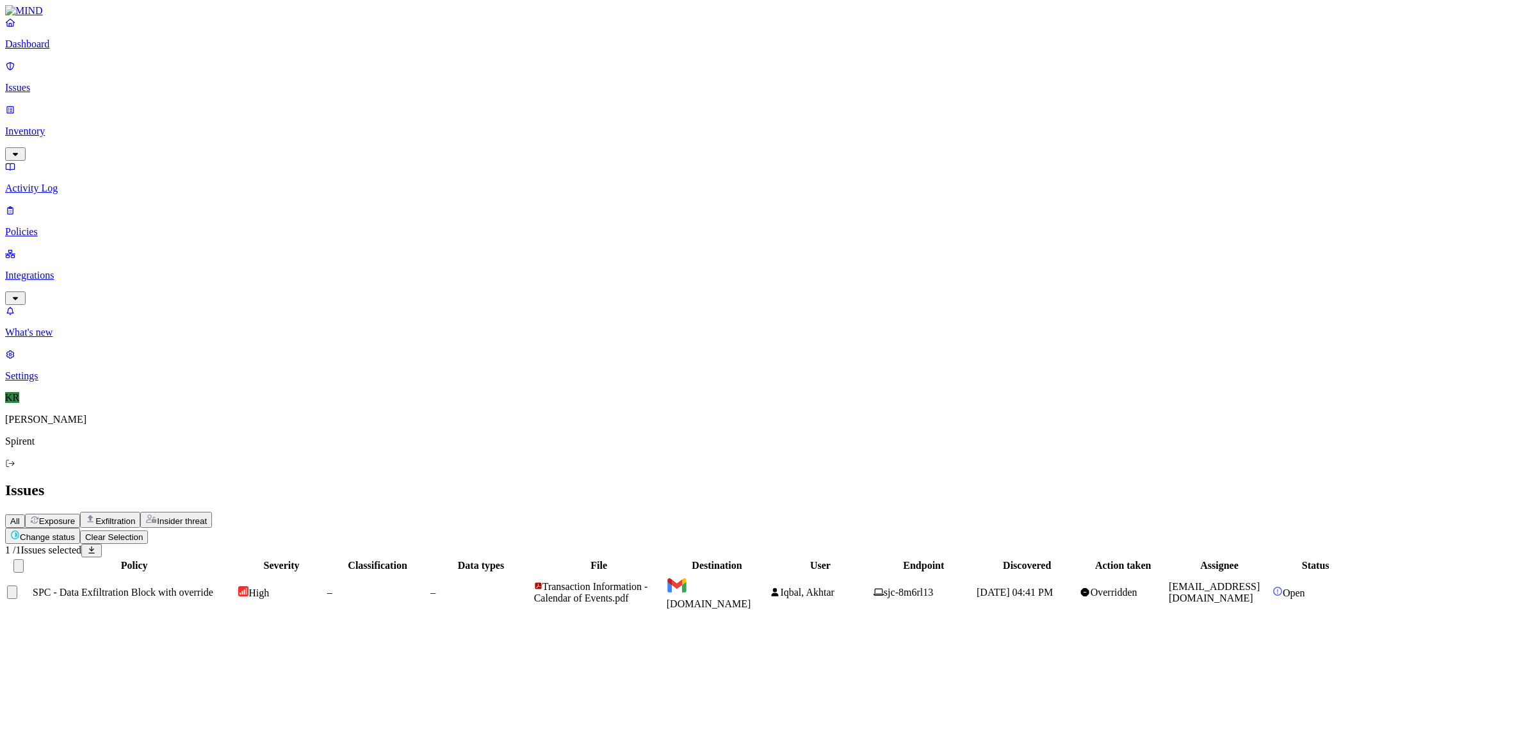
drag, startPoint x: 181, startPoint y: 65, endPoint x: 181, endPoint y: 74, distance: 9.6
click at [181, 528] on div "Change status Clear Selection 1 / 1 Issues selected Policy Severity Classificat…" at bounding box center [768, 570] width 1527 height 84
click at [181, 74] on html "Dashboard Issues Inventory Activity Log Policies Integrations What's new 1 Sett…" at bounding box center [768, 311] width 1537 height 622
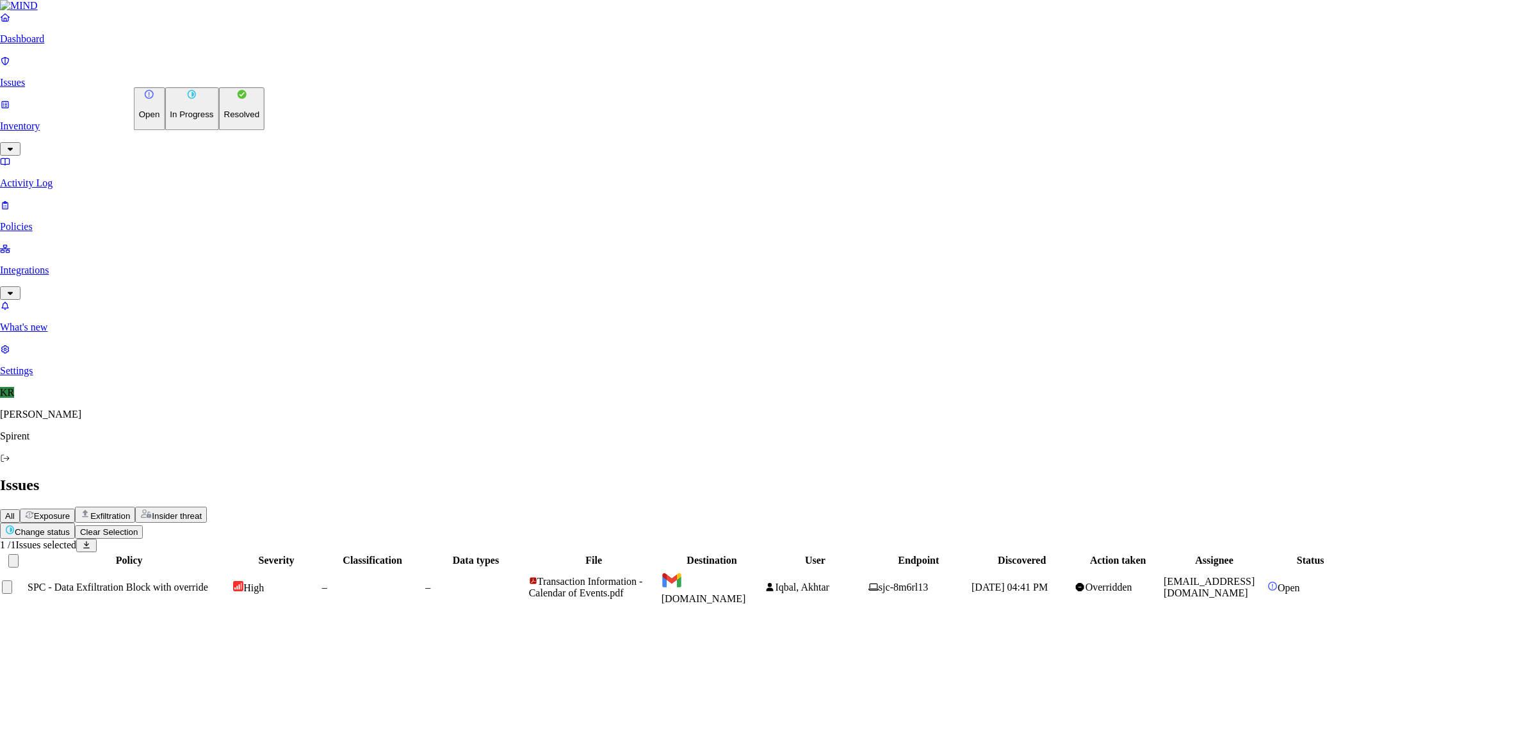
click at [224, 120] on p "Resolved" at bounding box center [242, 115] width 36 height 10
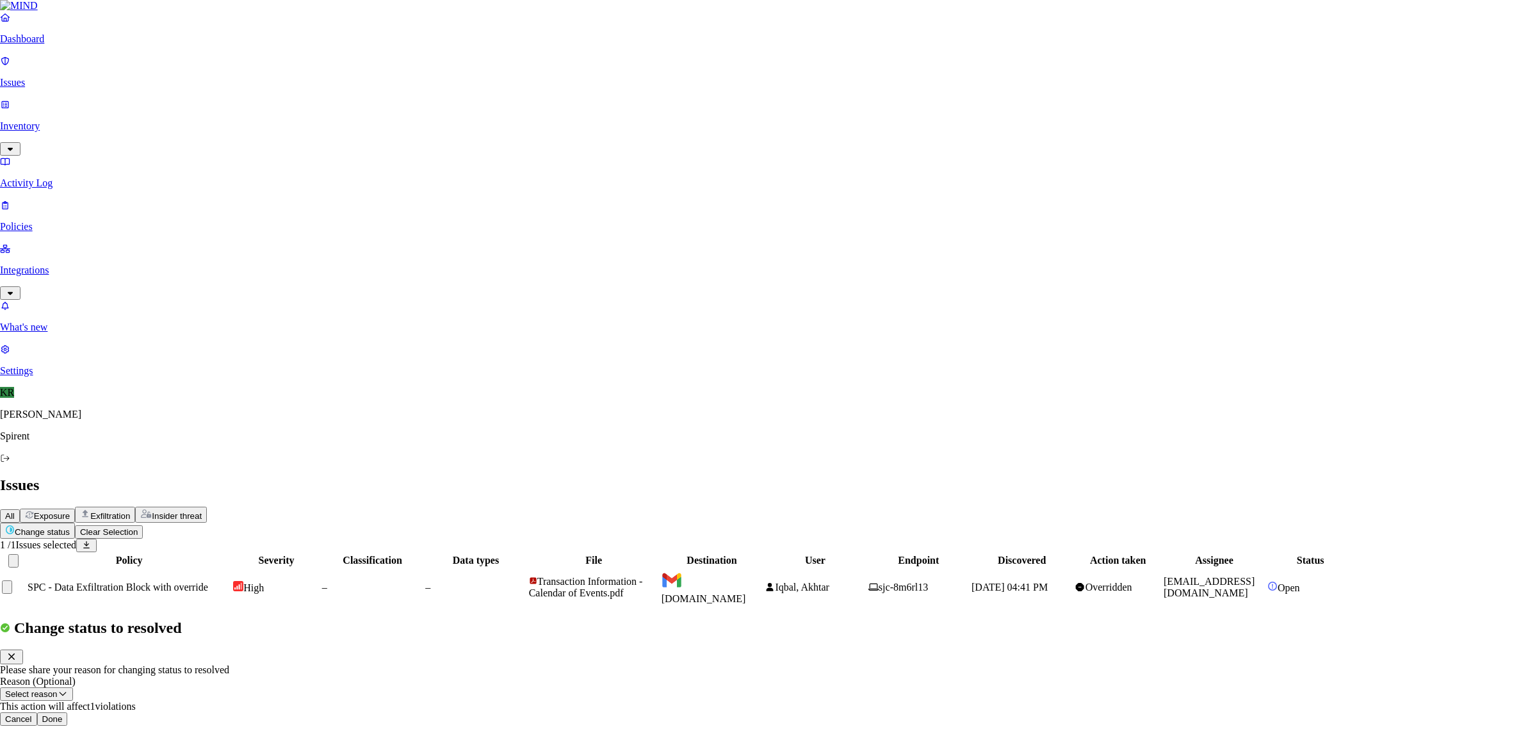
click at [68, 712] on button "Done" at bounding box center [52, 718] width 31 height 13
